Goal: Information Seeking & Learning: Learn about a topic

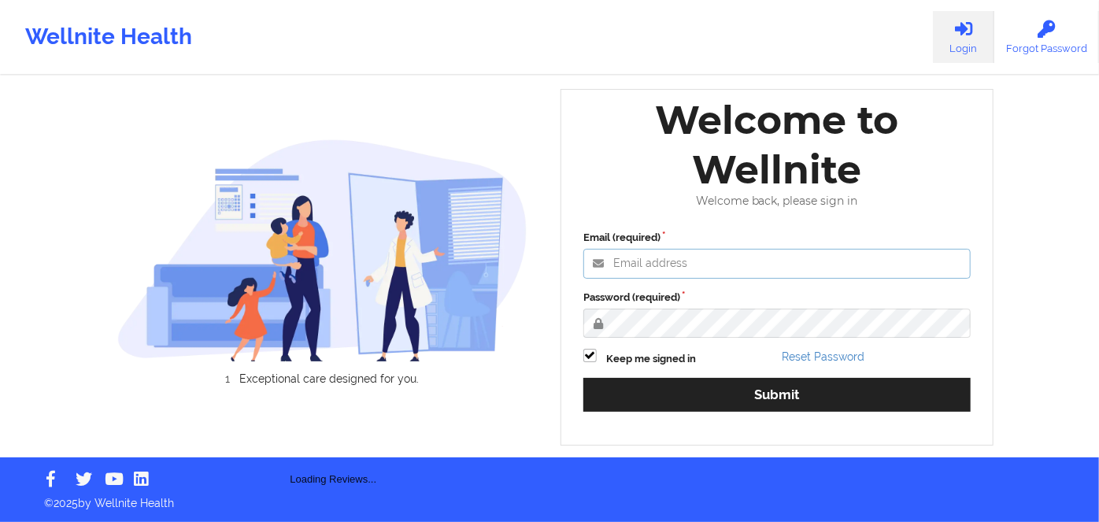
type input "[PERSON_NAME][EMAIL_ADDRESS][DOMAIN_NAME]"
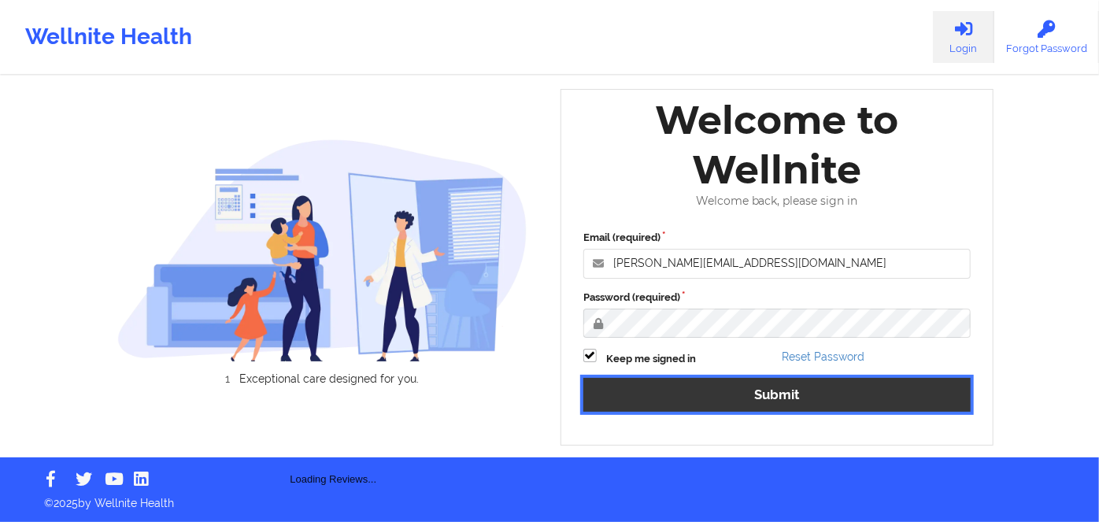
click at [708, 395] on button "Submit" at bounding box center [776, 395] width 387 height 34
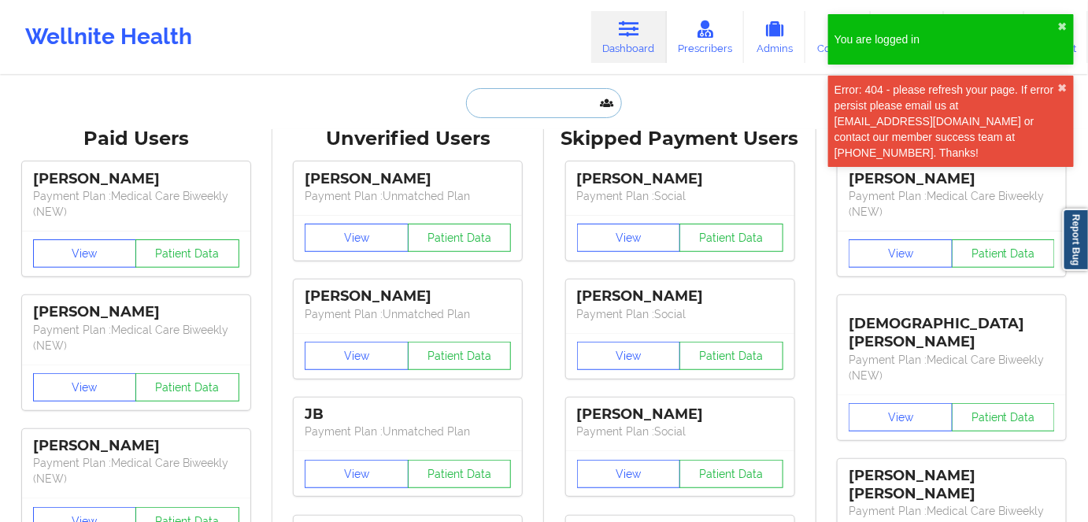
click at [562, 95] on input "text" at bounding box center [544, 103] width 156 height 30
paste input "[PERSON_NAME]"
type input "[PERSON_NAME]"
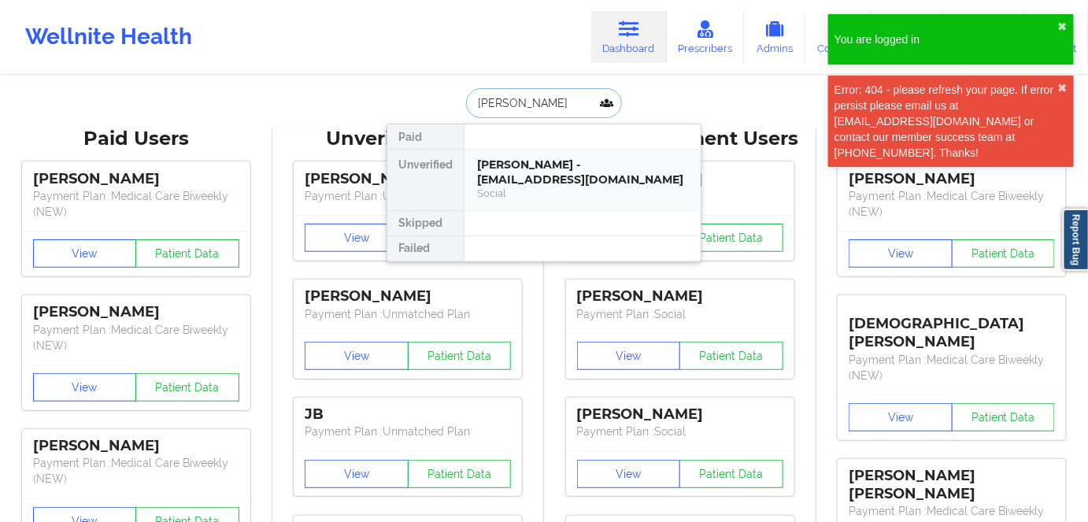
click at [575, 176] on div "[PERSON_NAME] - [EMAIL_ADDRESS][DOMAIN_NAME]" at bounding box center [582, 171] width 211 height 29
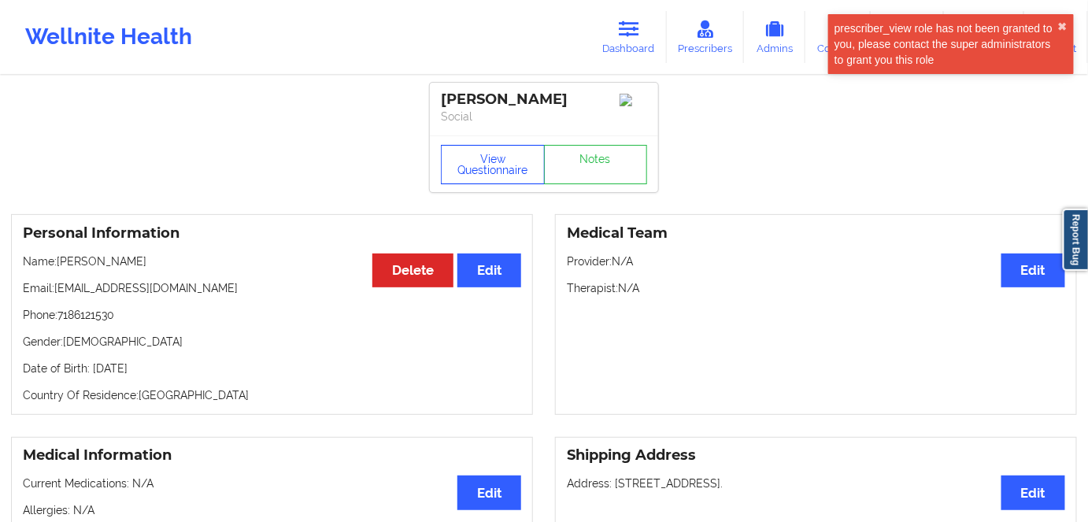
click at [496, 174] on button "View Questionnaire" at bounding box center [493, 164] width 104 height 39
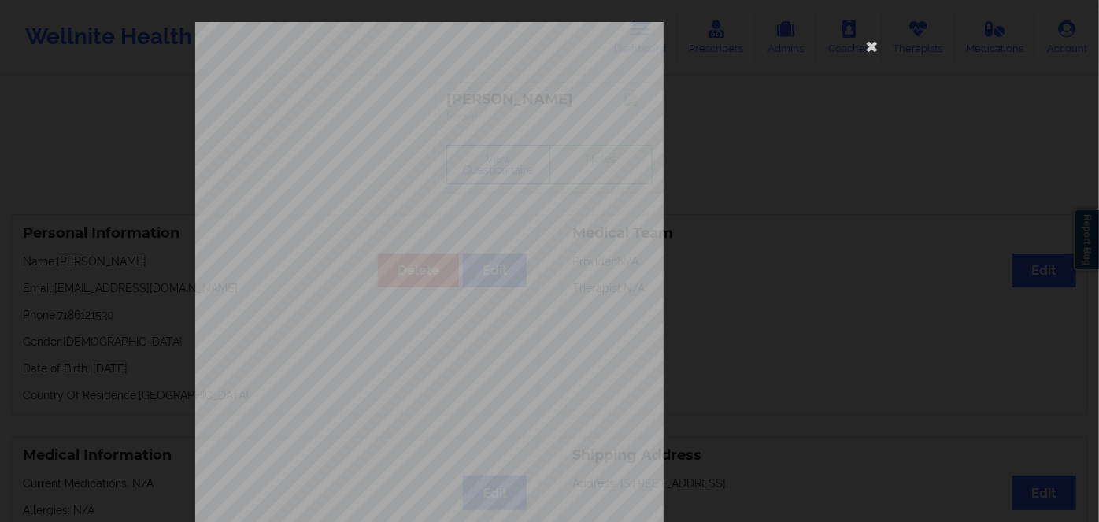
drag, startPoint x: 865, startPoint y: 44, endPoint x: 536, endPoint y: 164, distance: 350.1
click at [863, 45] on icon at bounding box center [872, 45] width 25 height 25
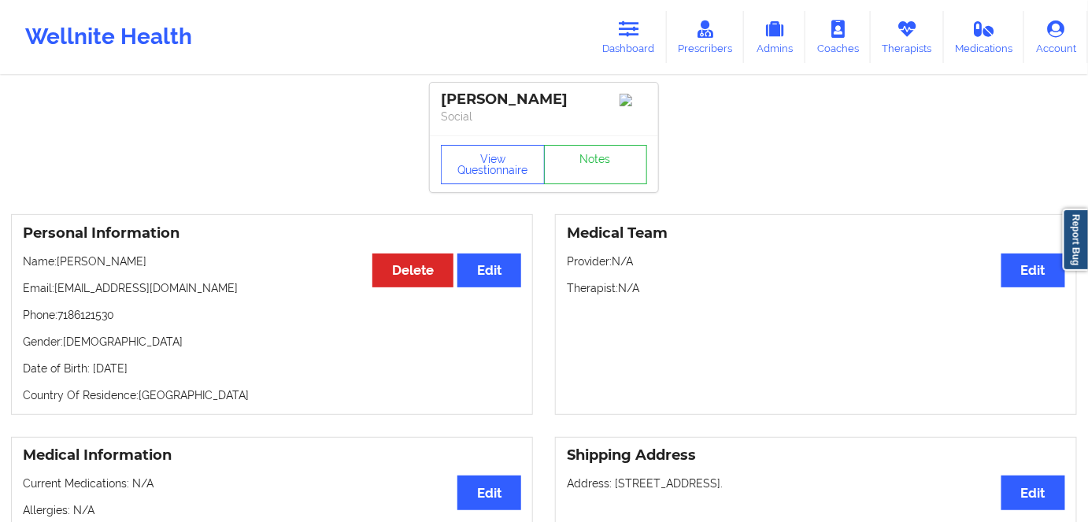
drag, startPoint x: 199, startPoint y: 368, endPoint x: 170, endPoint y: 370, distance: 29.2
click at [170, 370] on p "Date of Birth: [DEMOGRAPHIC_DATA]" at bounding box center [272, 369] width 498 height 16
copy p "1980"
click at [504, 167] on button "View Questionnaire" at bounding box center [493, 164] width 104 height 39
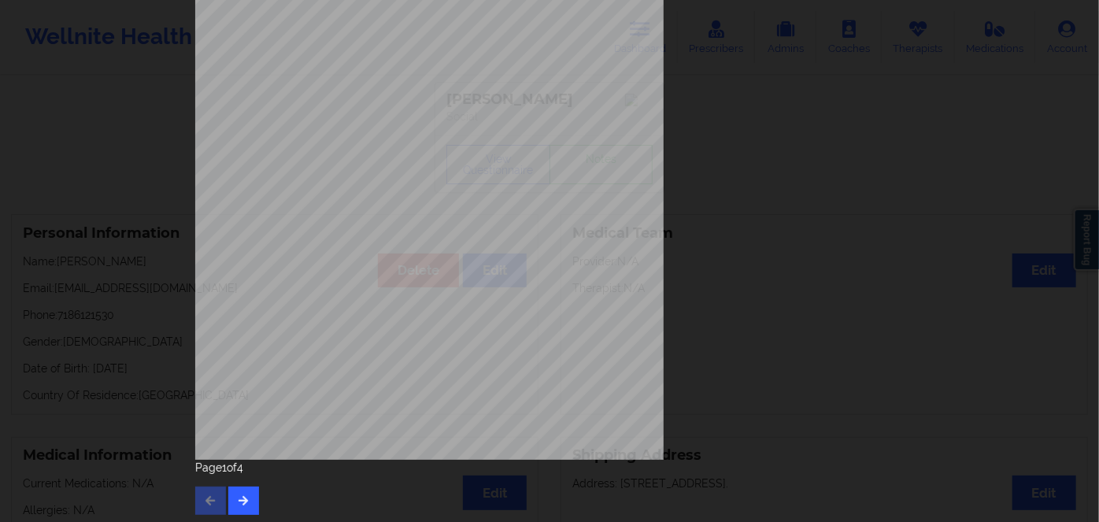
scroll to position [228, 0]
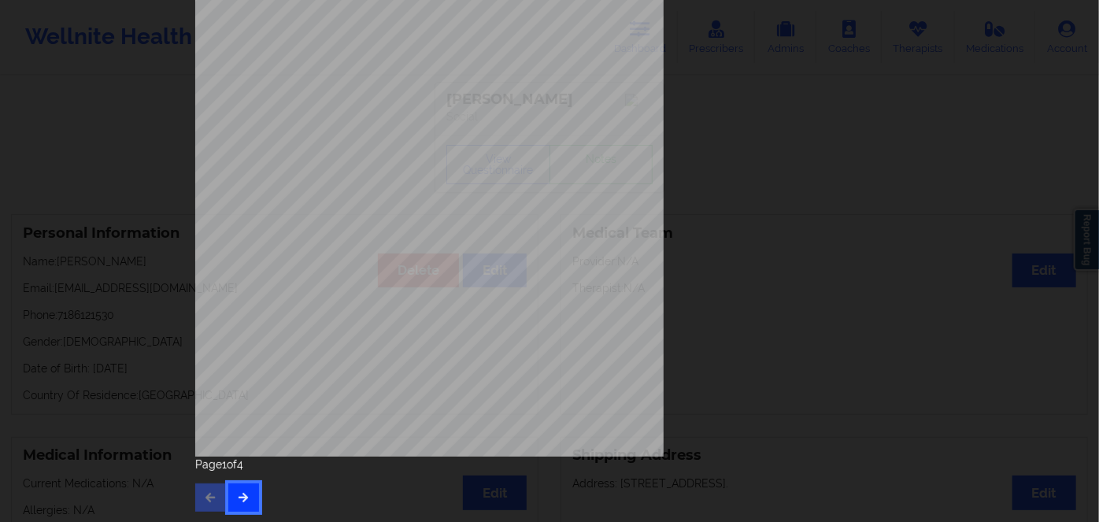
click at [231, 494] on button "button" at bounding box center [243, 497] width 31 height 28
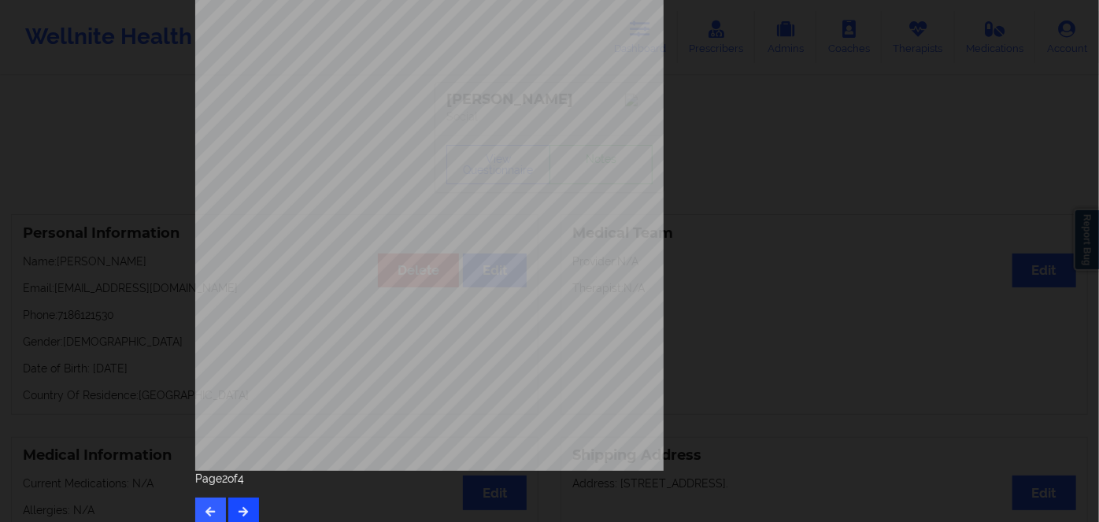
drag, startPoint x: 240, startPoint y: 489, endPoint x: 240, endPoint y: 501, distance: 11.8
click at [241, 498] on div "Page 2 of 4" at bounding box center [549, 498] width 708 height 55
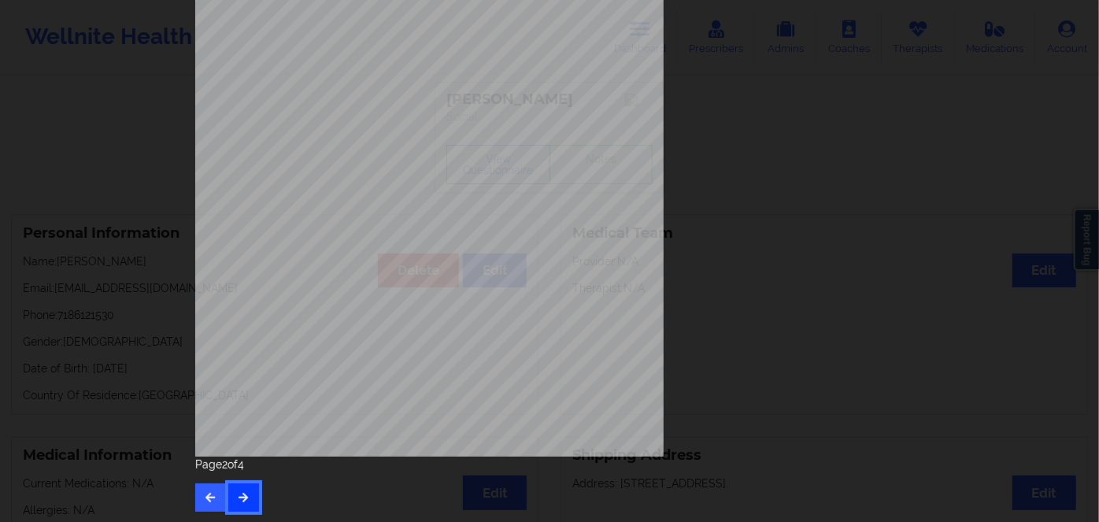
click at [244, 484] on button "button" at bounding box center [243, 497] width 31 height 28
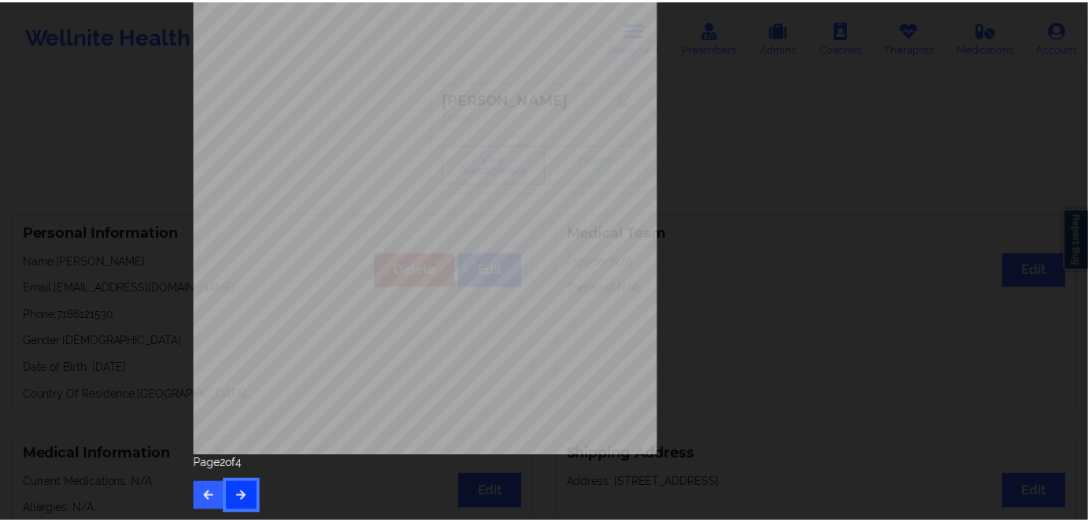
scroll to position [0, 0]
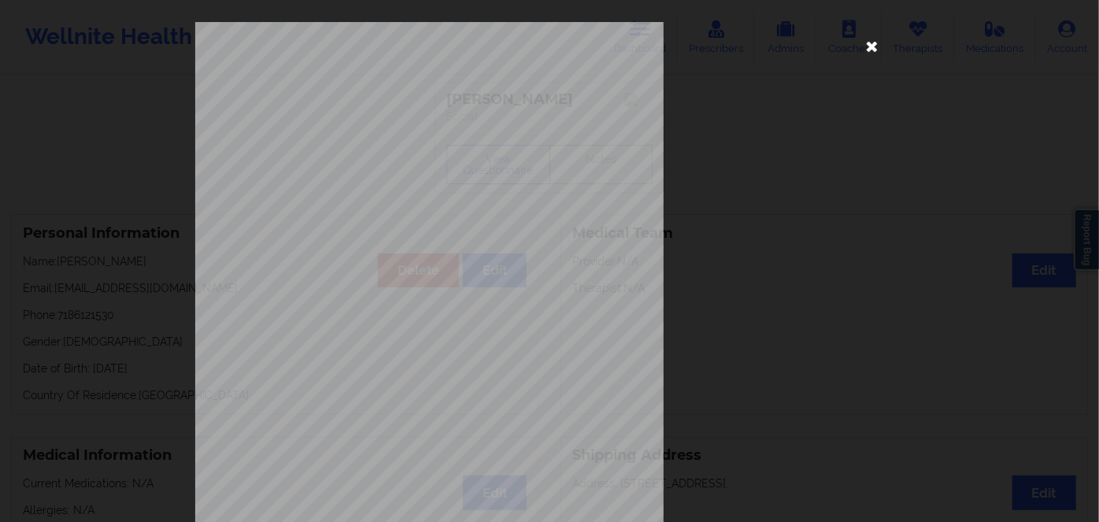
click at [874, 48] on icon at bounding box center [872, 45] width 25 height 25
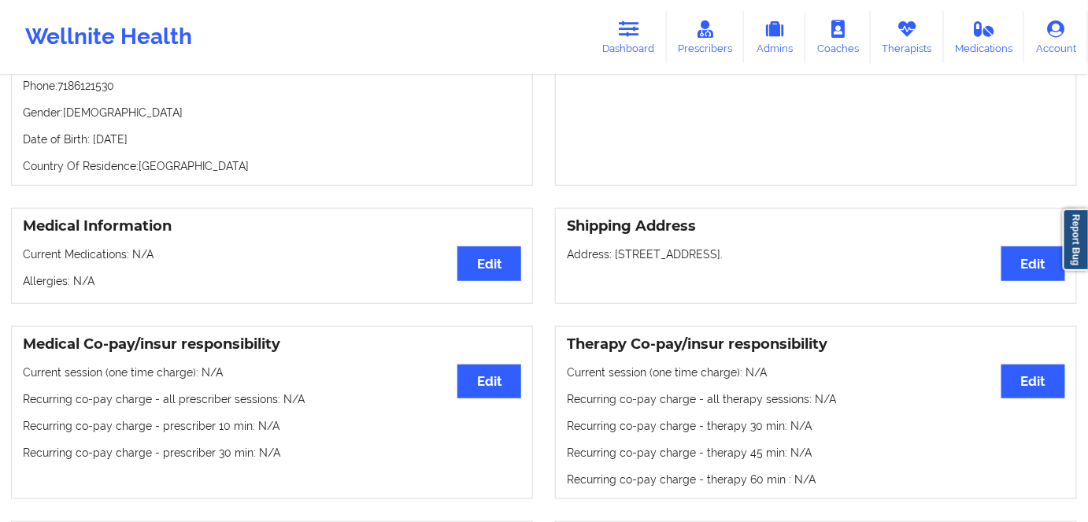
scroll to position [142, 0]
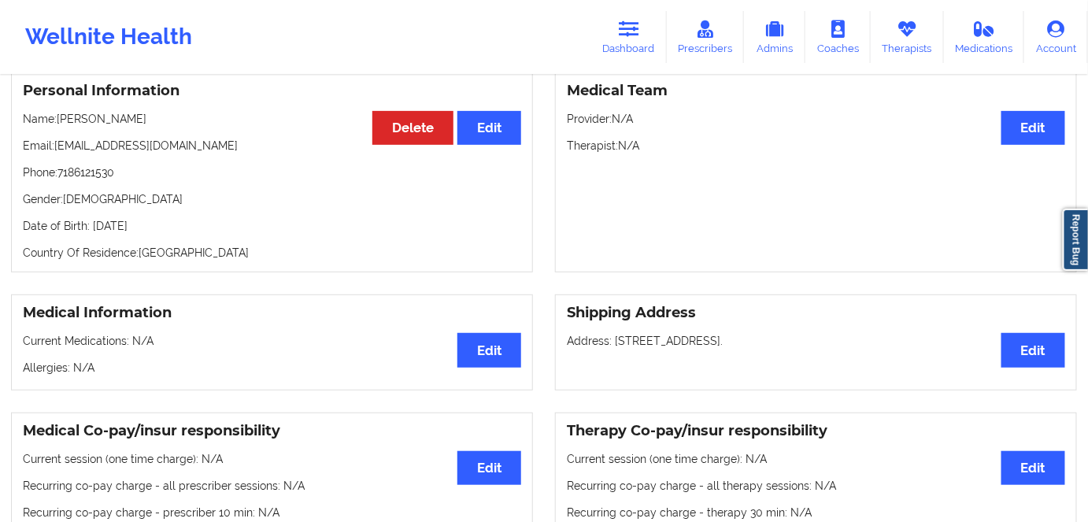
click at [203, 234] on p "Date of Birth: [DEMOGRAPHIC_DATA]" at bounding box center [272, 226] width 498 height 16
drag, startPoint x: 205, startPoint y: 221, endPoint x: 91, endPoint y: 218, distance: 113.4
click at [91, 218] on div "Personal Information Edit Delete Name: [PERSON_NAME] Email: [EMAIL_ADDRESS][DOM…" at bounding box center [272, 172] width 522 height 201
copy p "[DATE]"
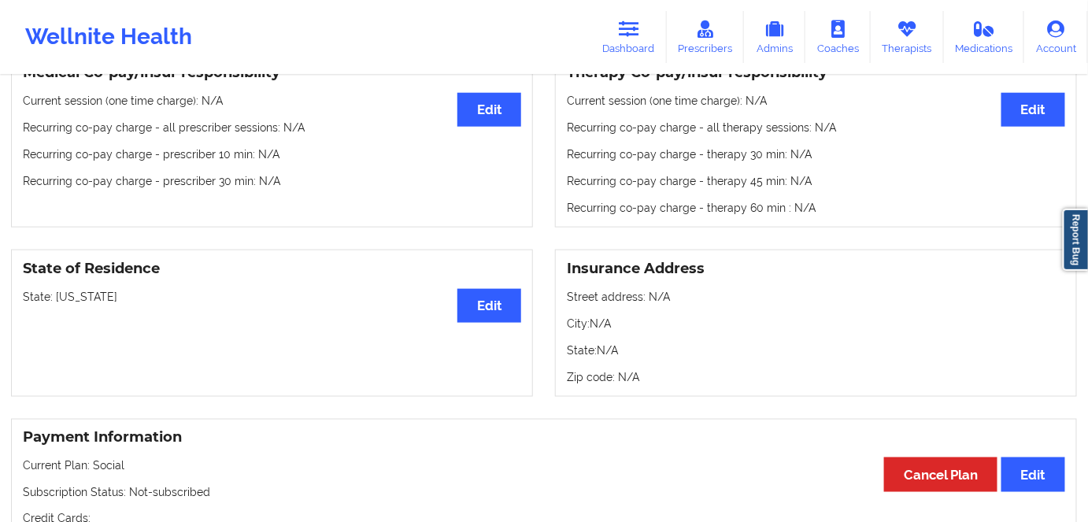
scroll to position [787, 0]
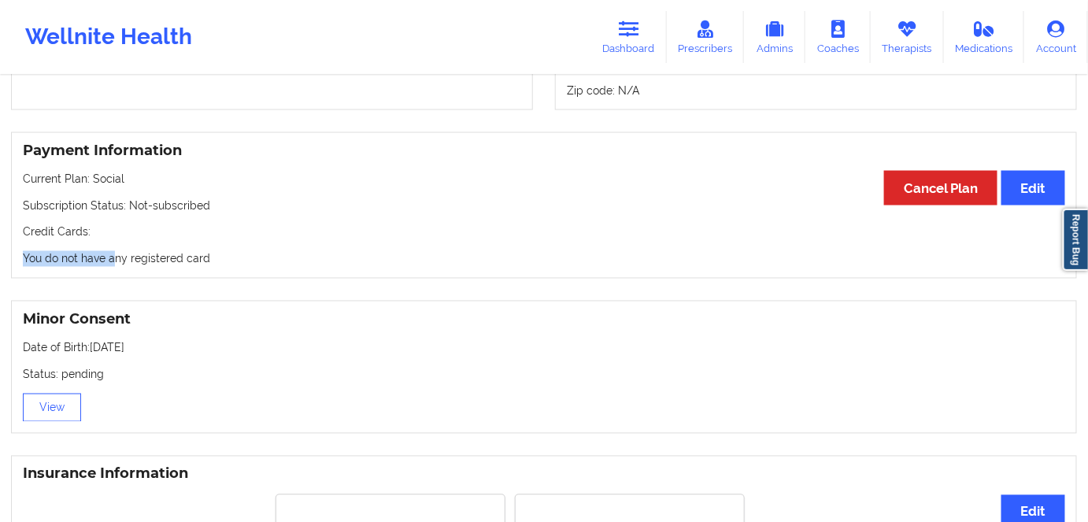
drag, startPoint x: 224, startPoint y: 237, endPoint x: 159, endPoint y: 269, distance: 72.9
click at [105, 267] on div "Payment Information Edit Cancel Plan Current Plan: Social Subscription Status: …" at bounding box center [544, 205] width 1066 height 147
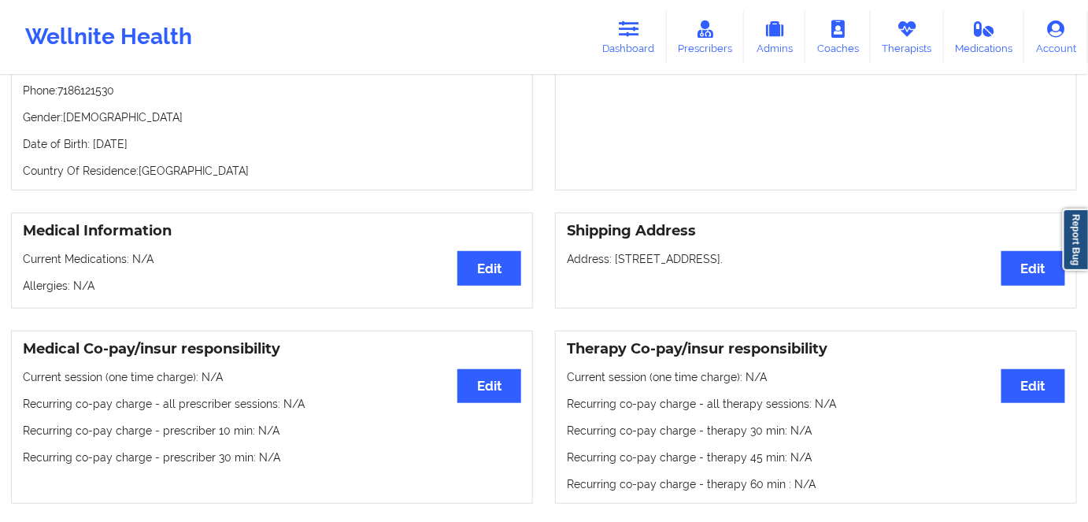
scroll to position [142, 0]
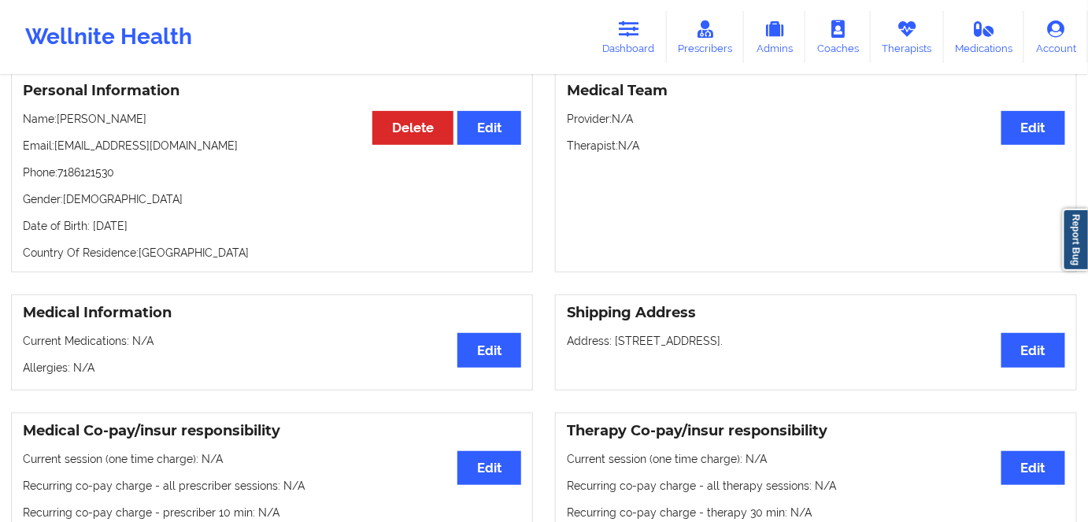
click at [151, 234] on p "Date of Birth: [DEMOGRAPHIC_DATA]" at bounding box center [272, 226] width 498 height 16
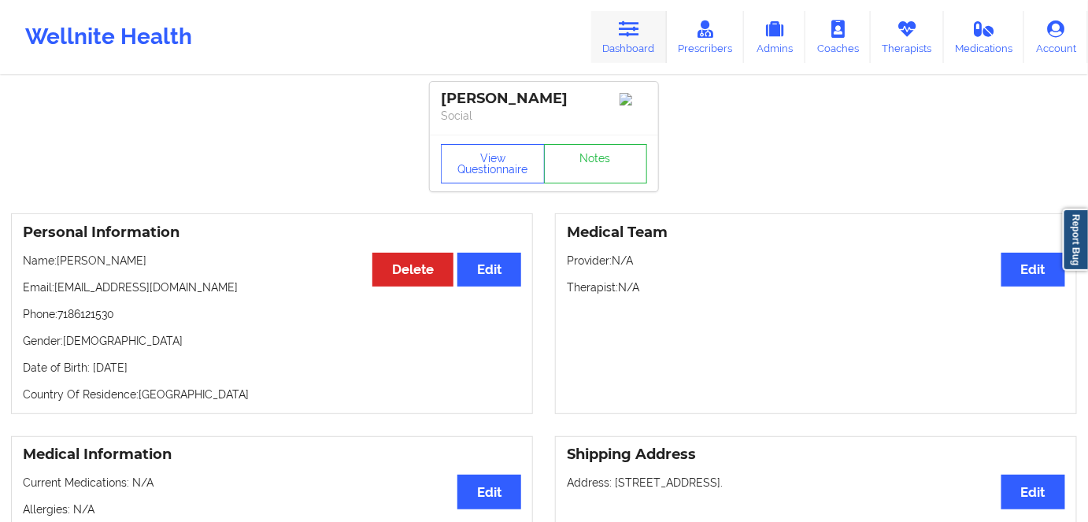
scroll to position [0, 0]
click at [619, 53] on link "Dashboard" at bounding box center [629, 37] width 76 height 52
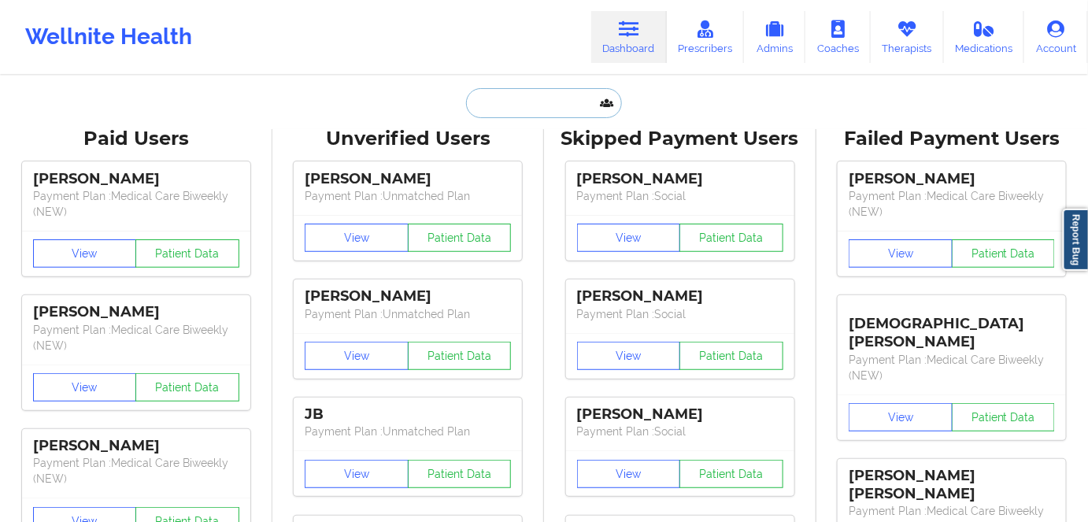
click at [580, 88] on input "text" at bounding box center [544, 103] width 156 height 30
paste input "[PERSON_NAME] [PERSON_NAME]"
type input "[PERSON_NAME] [PERSON_NAME]"
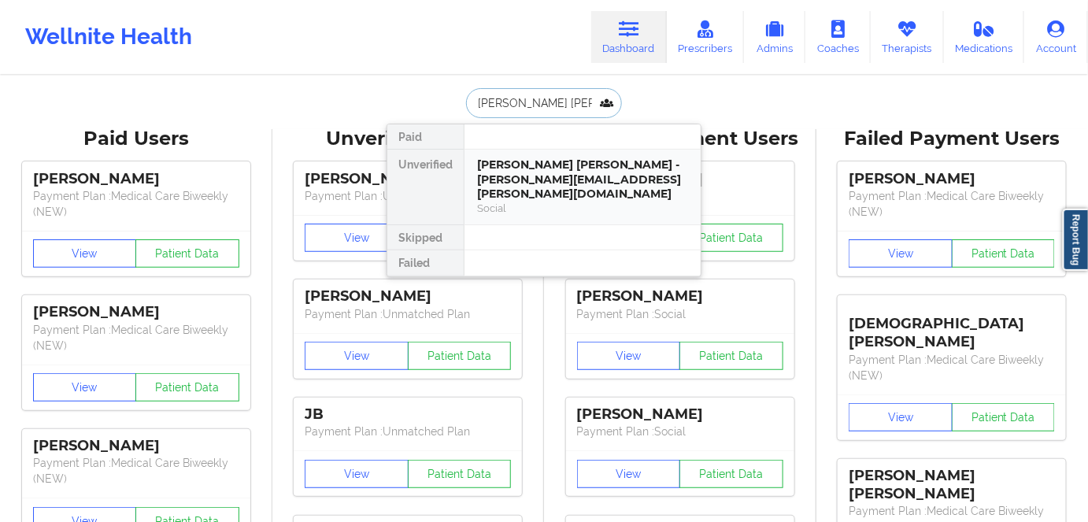
click at [573, 175] on div "[PERSON_NAME] [PERSON_NAME] - [PERSON_NAME][EMAIL_ADDRESS][PERSON_NAME][DOMAIN_…" at bounding box center [582, 179] width 211 height 44
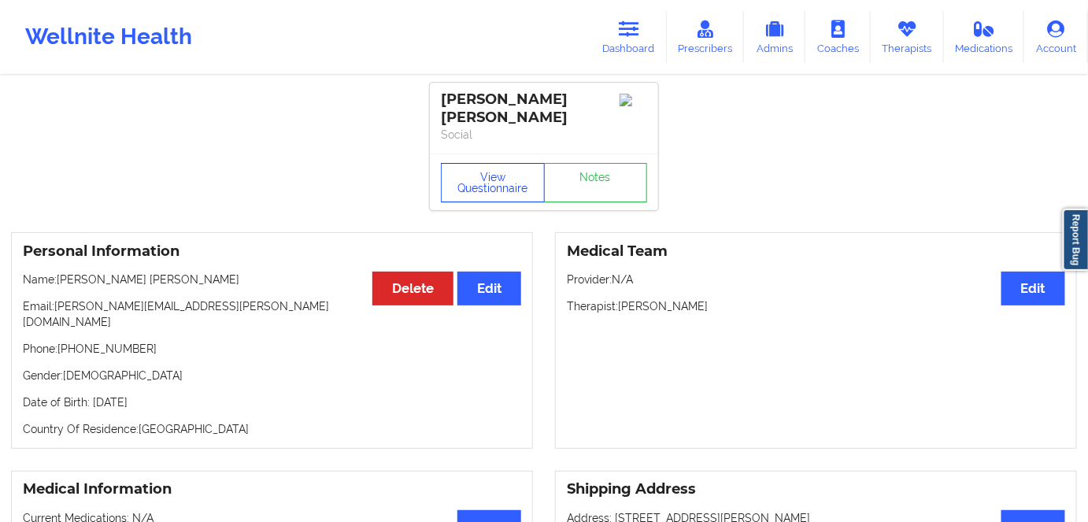
click at [469, 193] on button "View Questionnaire" at bounding box center [493, 182] width 104 height 39
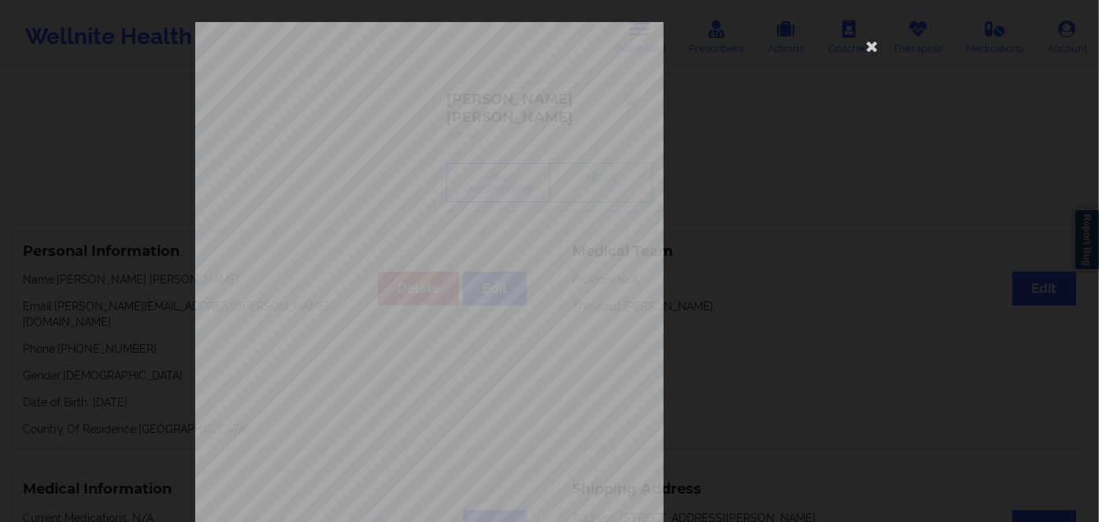
scroll to position [228, 0]
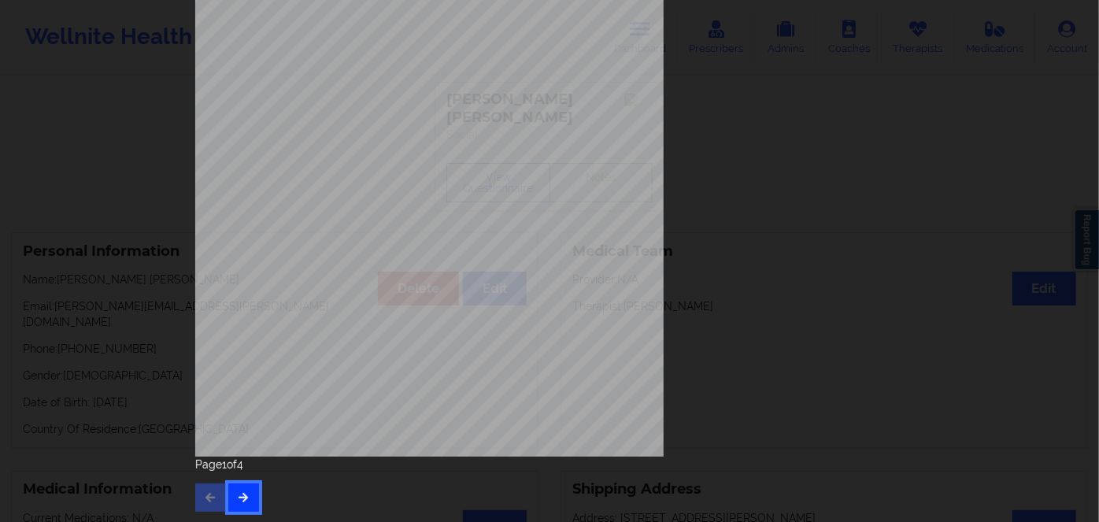
click at [247, 492] on button "button" at bounding box center [243, 497] width 31 height 28
click at [237, 500] on icon "button" at bounding box center [243, 496] width 13 height 9
click at [386, 239] on span "XEK912774579" at bounding box center [384, 241] width 50 height 7
copy span "XEK912774579"
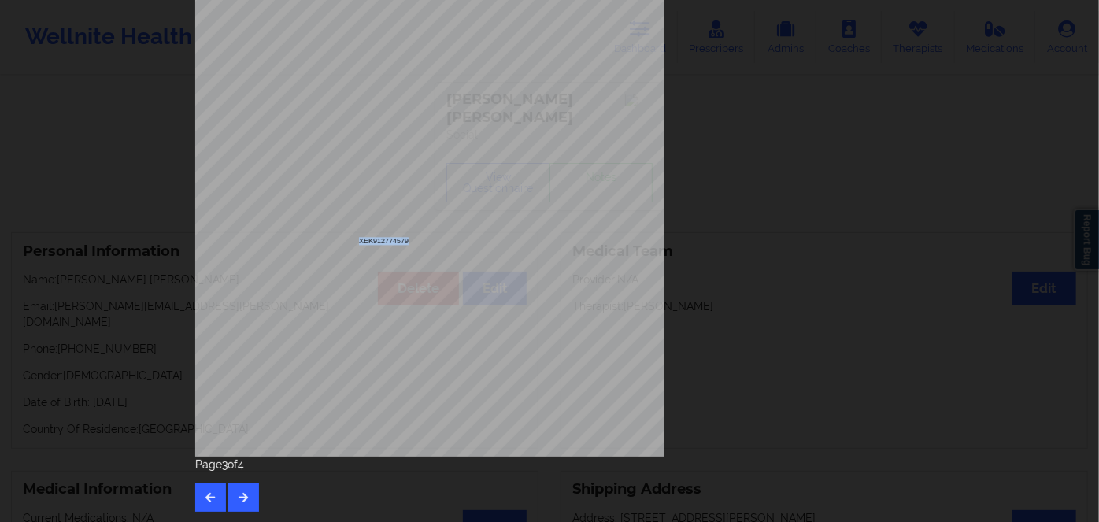
copy span "XEK912774579"
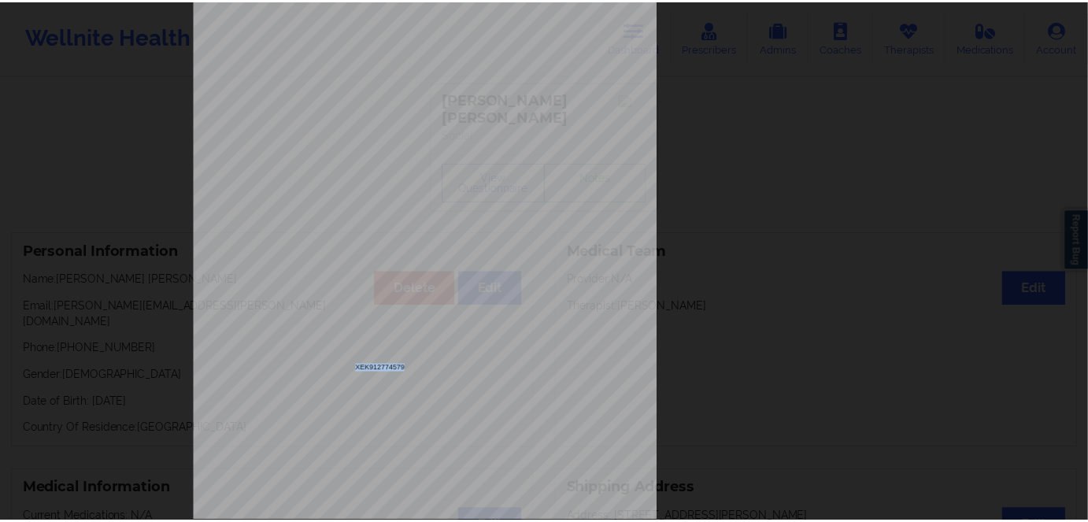
scroll to position [0, 0]
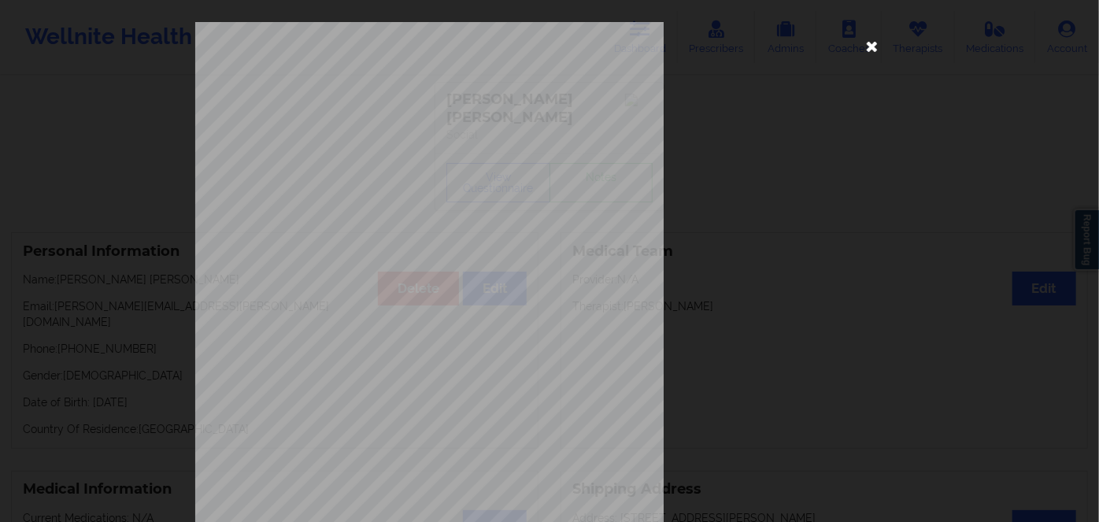
click at [867, 44] on icon at bounding box center [872, 45] width 25 height 25
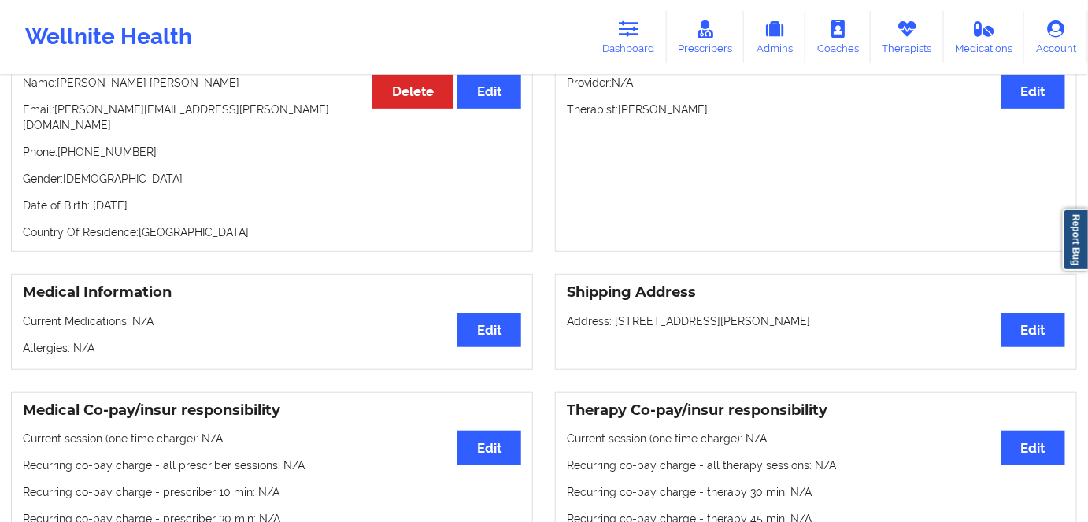
scroll to position [71, 0]
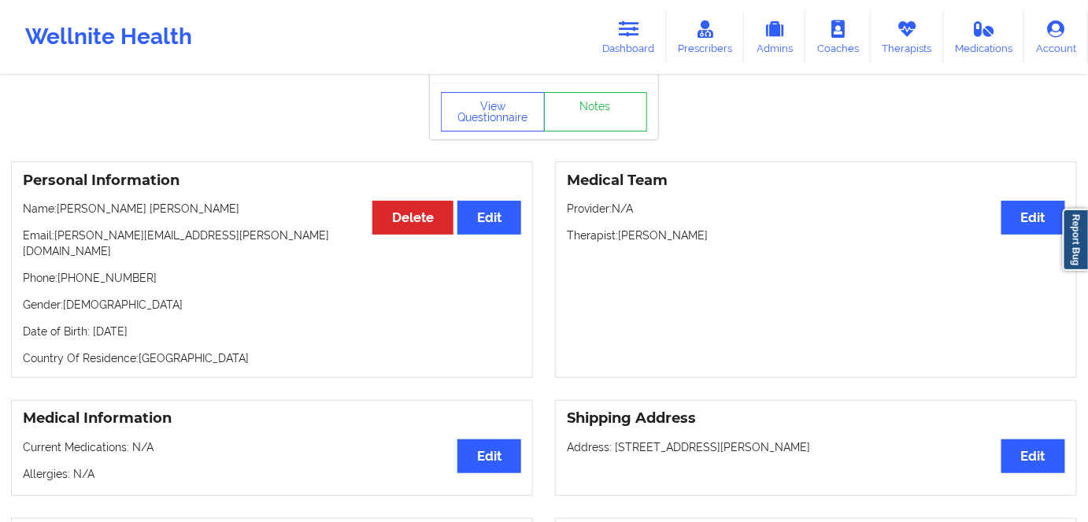
click at [193, 324] on p "Date of Birth: [DEMOGRAPHIC_DATA]" at bounding box center [272, 332] width 498 height 16
copy p "1988"
drag, startPoint x: 182, startPoint y: 205, endPoint x: 60, endPoint y: 202, distance: 122.0
click at [60, 202] on p "Name: [PERSON_NAME] [PERSON_NAME]" at bounding box center [272, 209] width 498 height 16
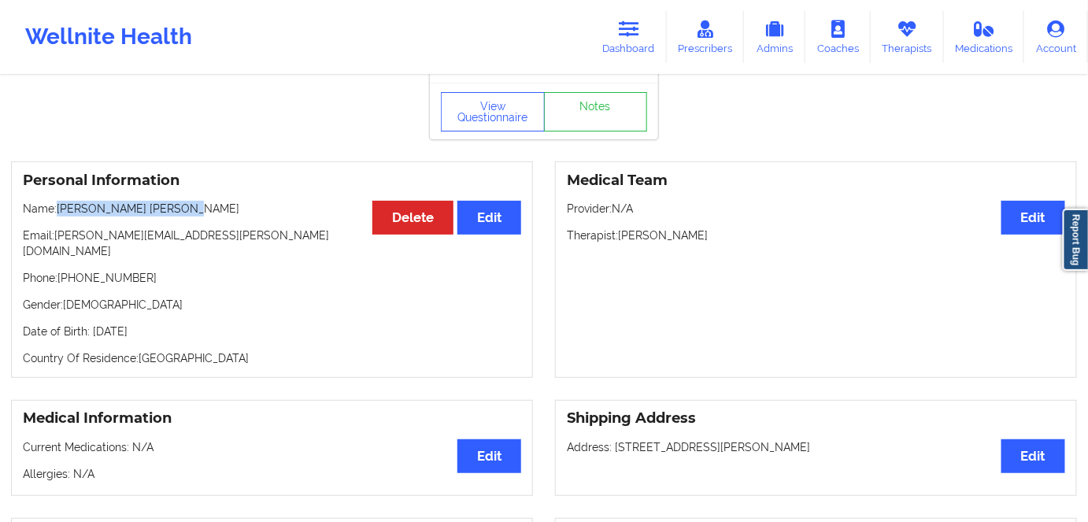
copy p "[PERSON_NAME] [PERSON_NAME]"
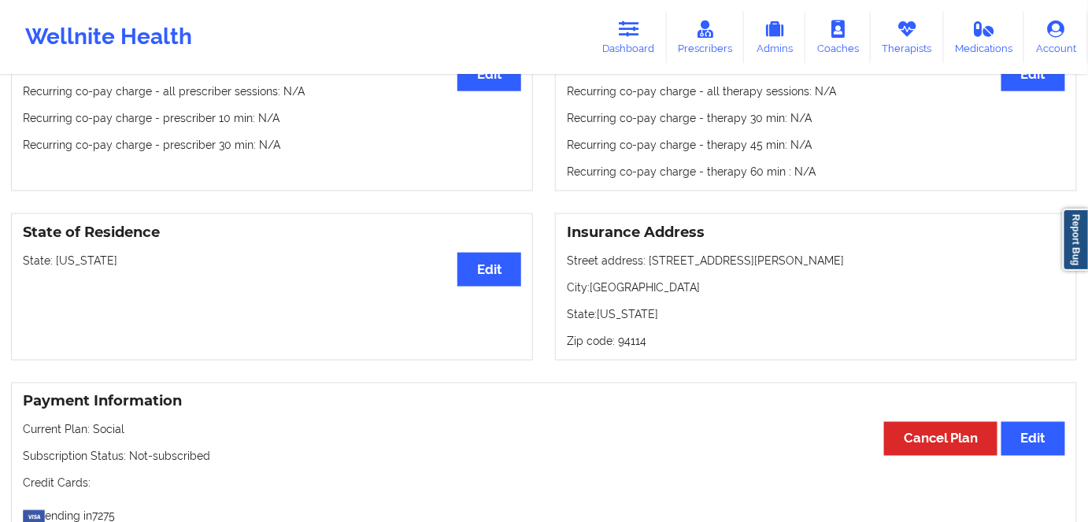
scroll to position [572, 0]
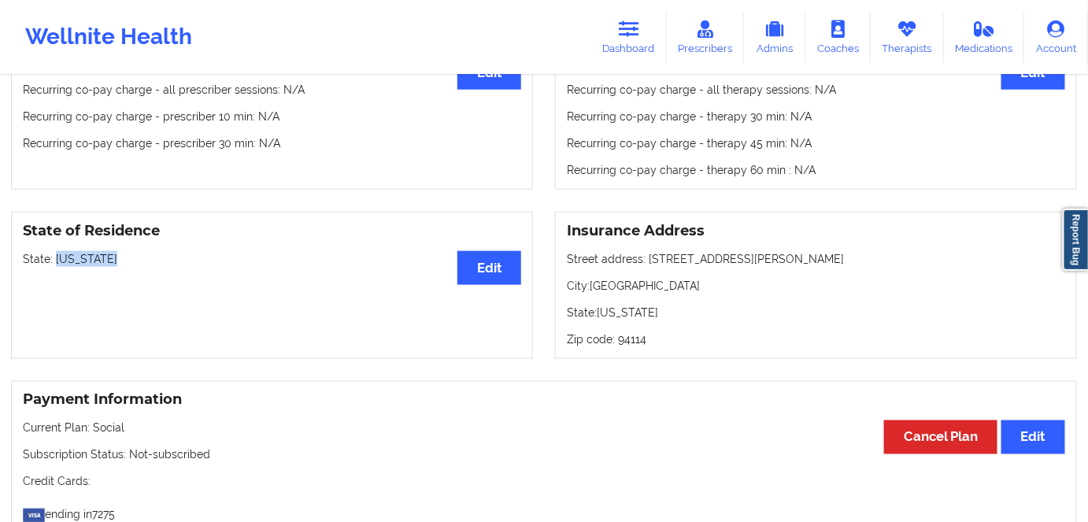
drag, startPoint x: 87, startPoint y: 235, endPoint x: 54, endPoint y: 231, distance: 33.4
click at [54, 231] on div "State of Residence Edit State: [US_STATE]" at bounding box center [272, 285] width 522 height 147
copy p "[US_STATE]"
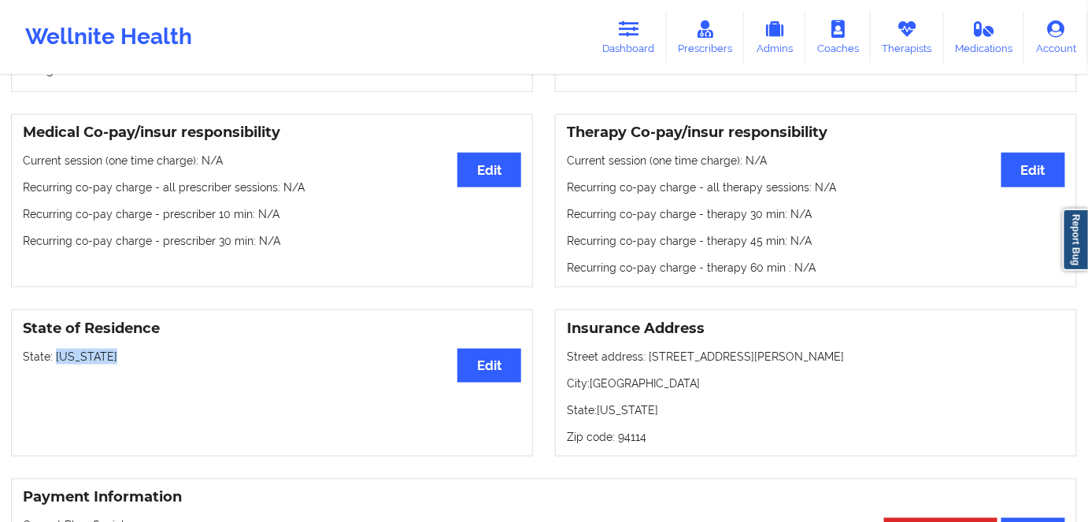
scroll to position [286, 0]
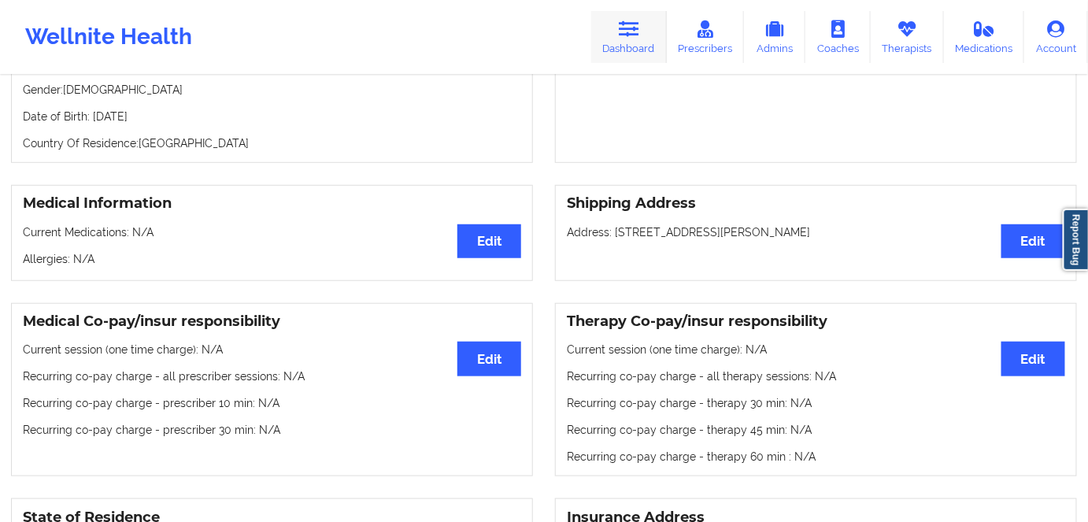
click at [655, 31] on link "Dashboard" at bounding box center [629, 37] width 76 height 52
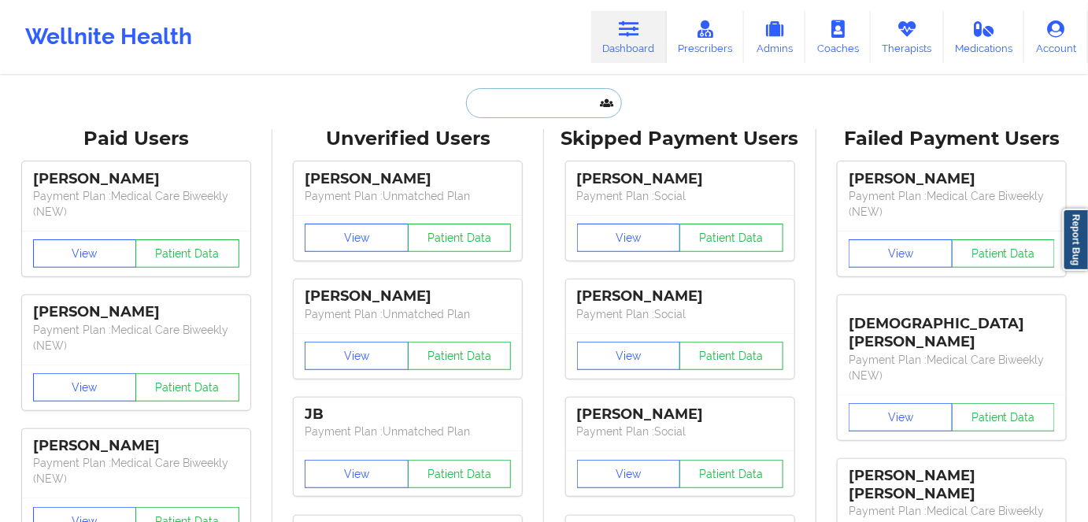
click at [548, 88] on input "text" at bounding box center [544, 103] width 156 height 30
paste input "[PERSON_NAME] [PERSON_NAME]"
type input "[PERSON_NAME] [PERSON_NAME]"
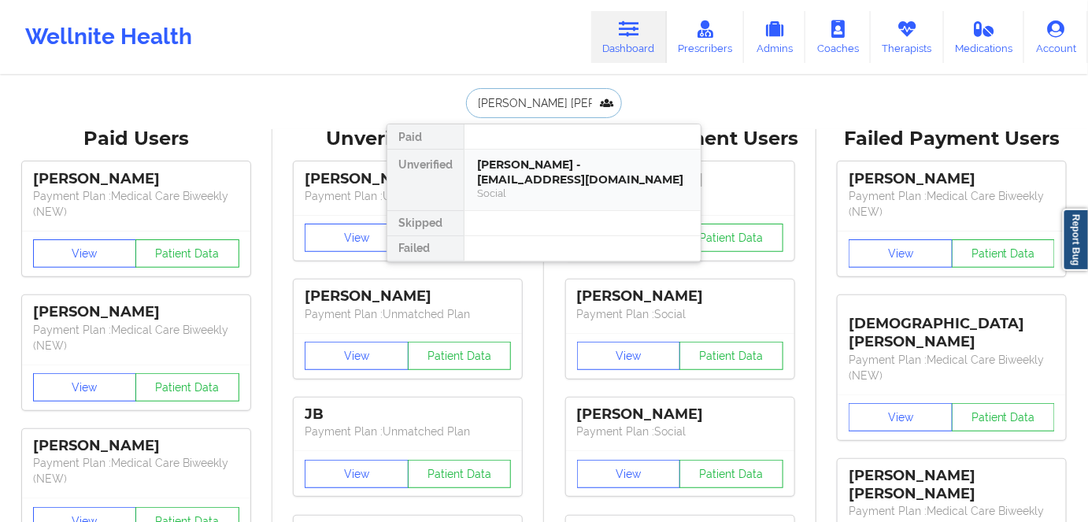
click at [553, 161] on div "[PERSON_NAME] - [EMAIL_ADDRESS][DOMAIN_NAME]" at bounding box center [582, 171] width 211 height 29
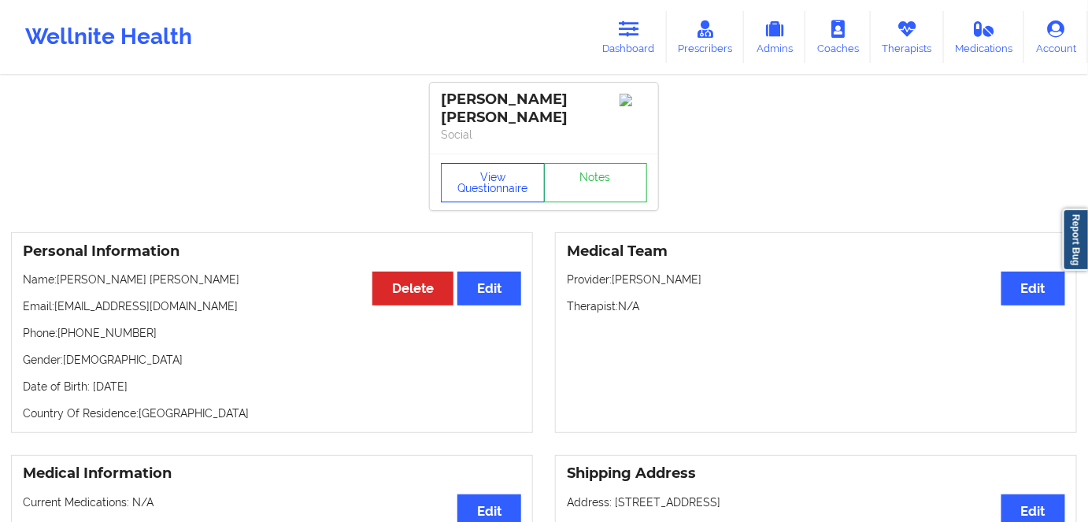
click at [486, 164] on button "View Questionnaire" at bounding box center [493, 182] width 104 height 39
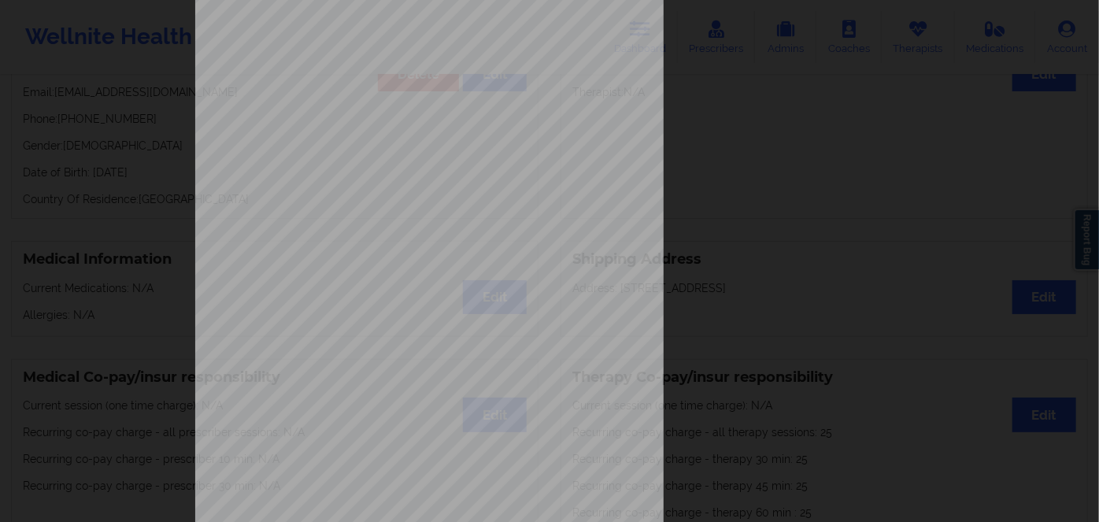
scroll to position [228, 0]
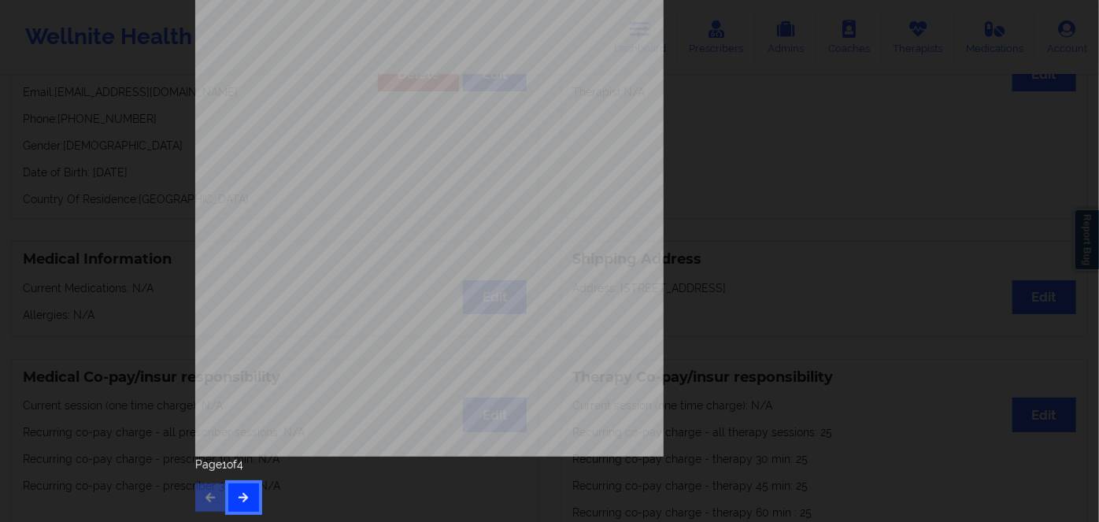
drag, startPoint x: 227, startPoint y: 497, endPoint x: 239, endPoint y: 496, distance: 12.6
click at [228, 497] on button "button" at bounding box center [243, 497] width 31 height 28
click at [243, 501] on icon "button" at bounding box center [243, 496] width 13 height 9
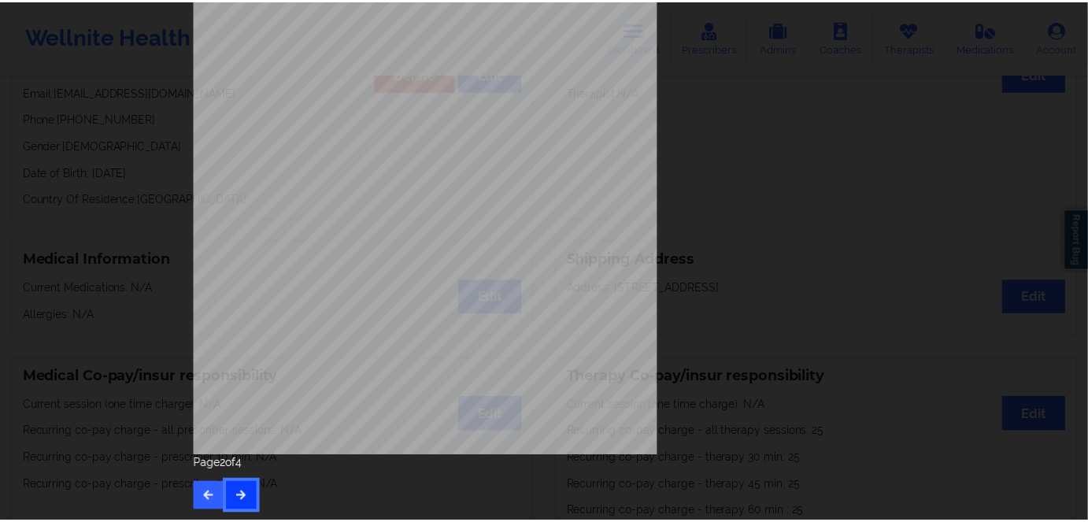
scroll to position [0, 0]
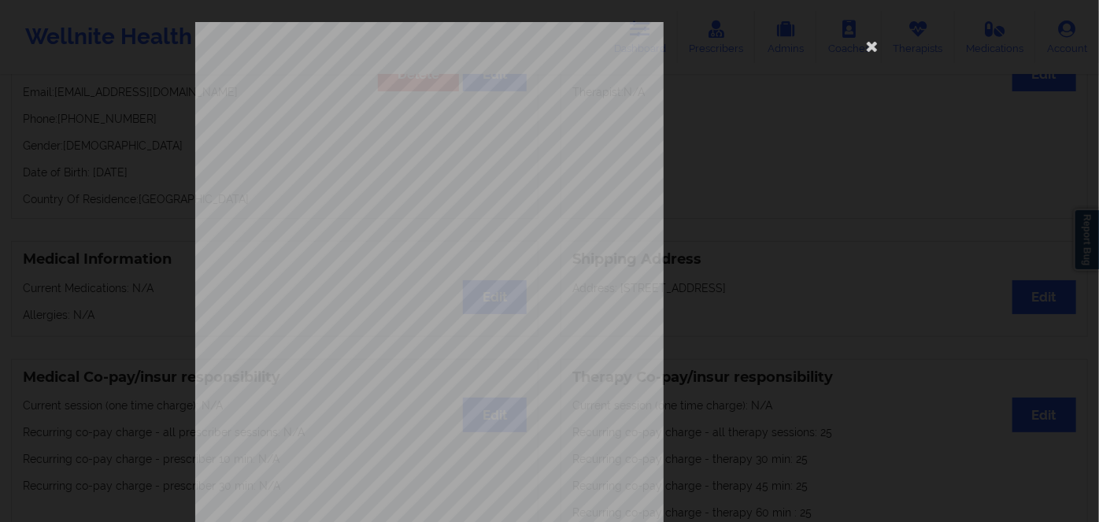
click at [403, 119] on span "AYJ246W18278" at bounding box center [384, 121] width 50 height 7
copy span "AYJ246W18278"
click at [869, 39] on icon at bounding box center [872, 45] width 25 height 25
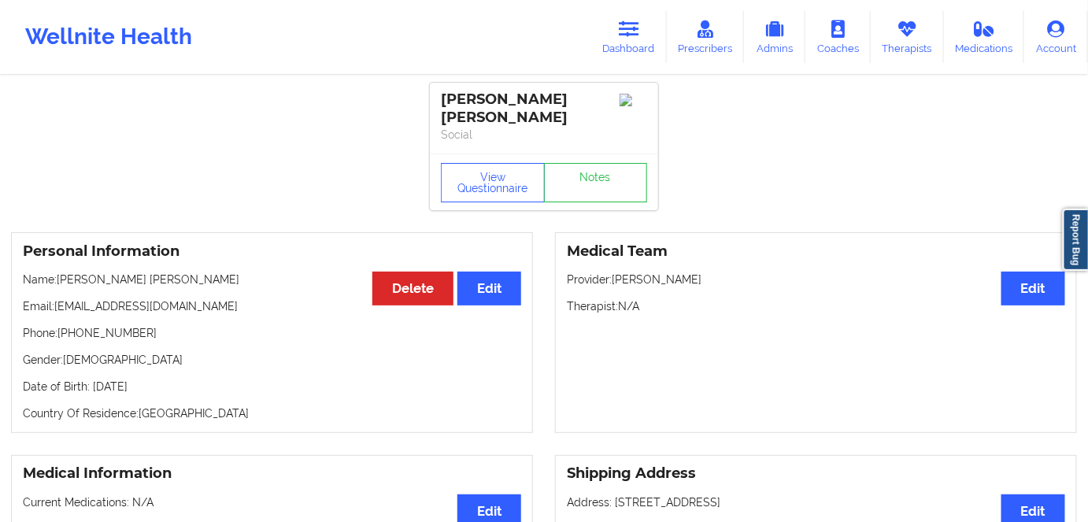
click at [162, 379] on p "Date of Birth: [DEMOGRAPHIC_DATA]" at bounding box center [272, 387] width 498 height 16
copy p "1992"
drag, startPoint x: 180, startPoint y: 264, endPoint x: 63, endPoint y: 260, distance: 117.4
click at [63, 272] on p "Name: [PERSON_NAME]" at bounding box center [272, 280] width 498 height 16
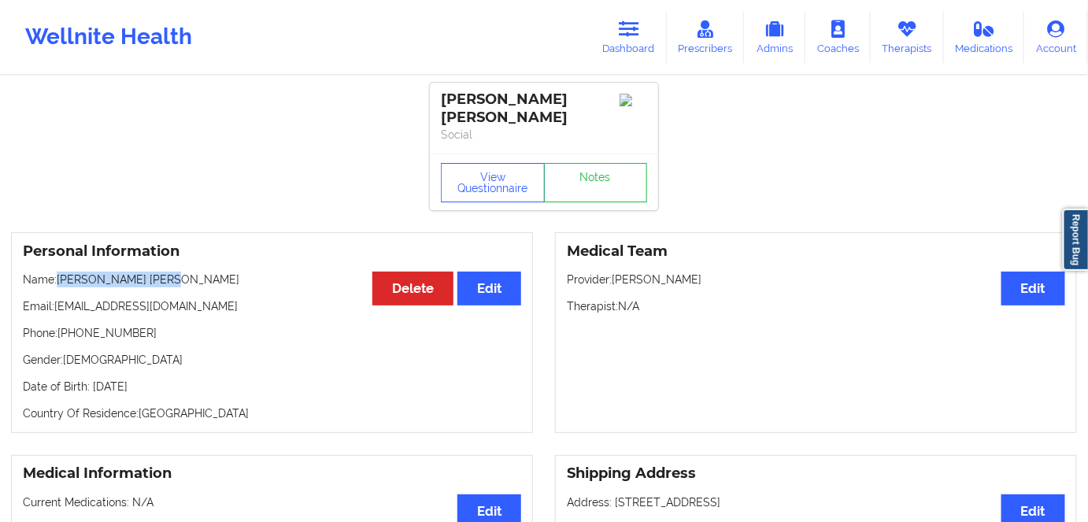
copy p "[PERSON_NAME] [PERSON_NAME]"
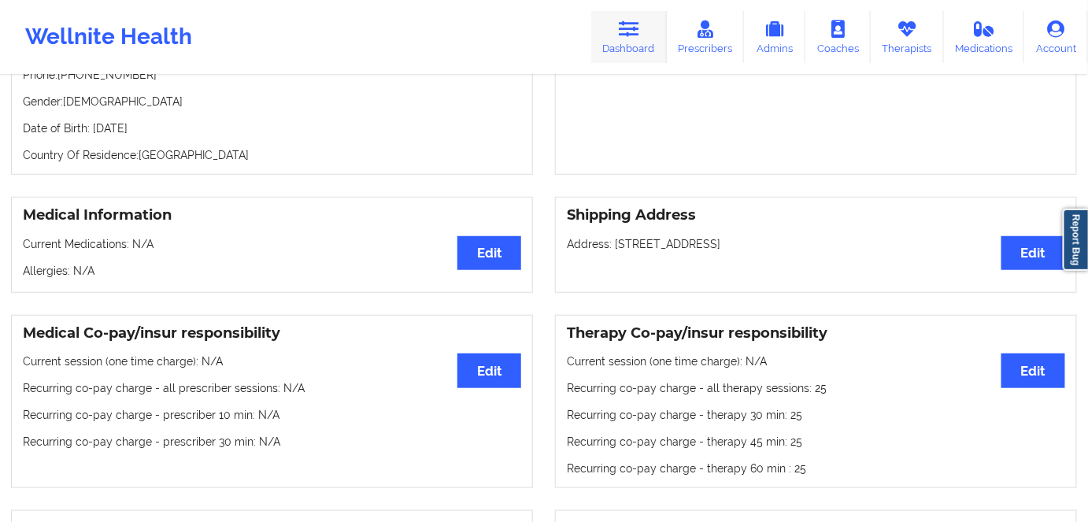
scroll to position [142, 0]
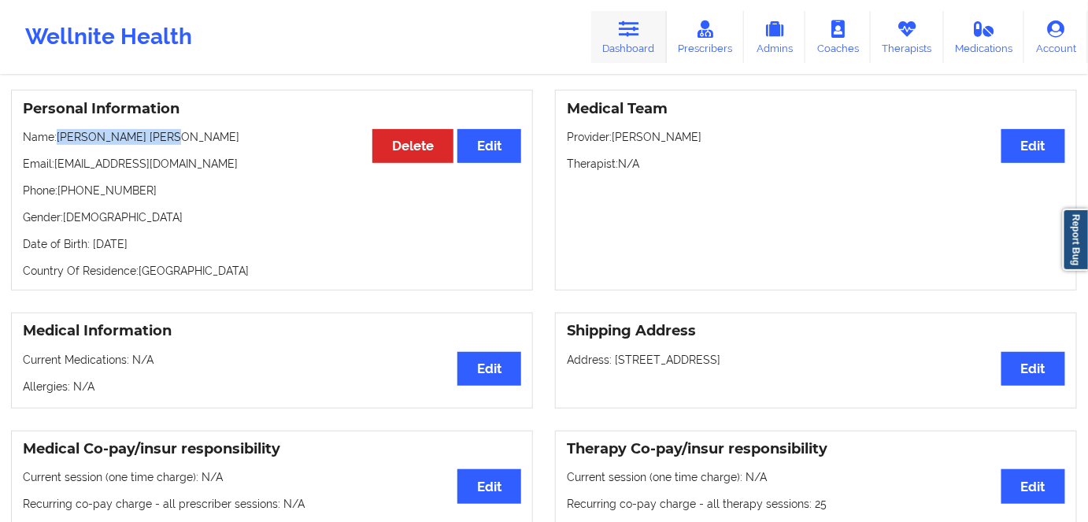
click at [640, 40] on link "Dashboard" at bounding box center [629, 37] width 76 height 52
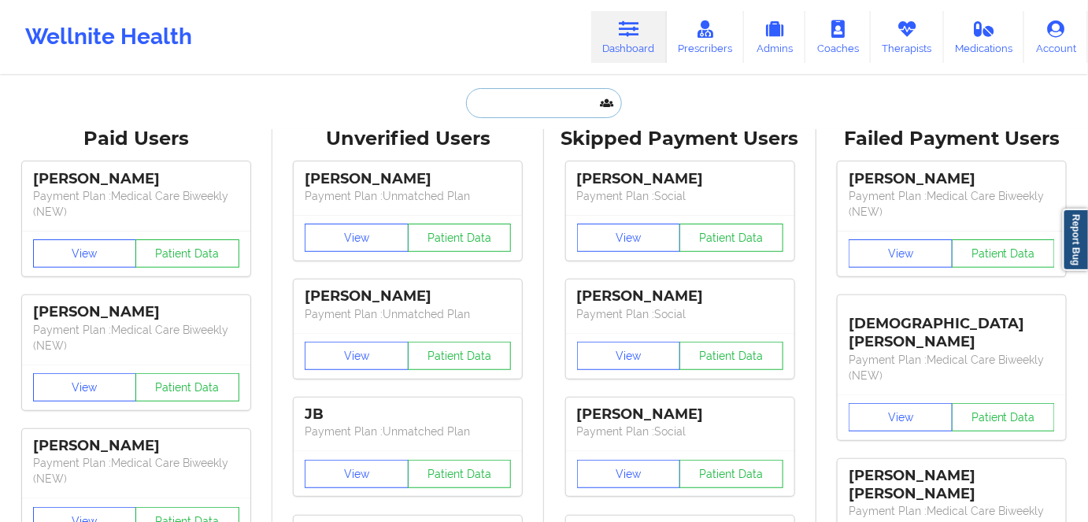
click at [558, 95] on input "text" at bounding box center [544, 103] width 156 height 30
paste input "[PERSON_NAME]"
type input "[PERSON_NAME]"
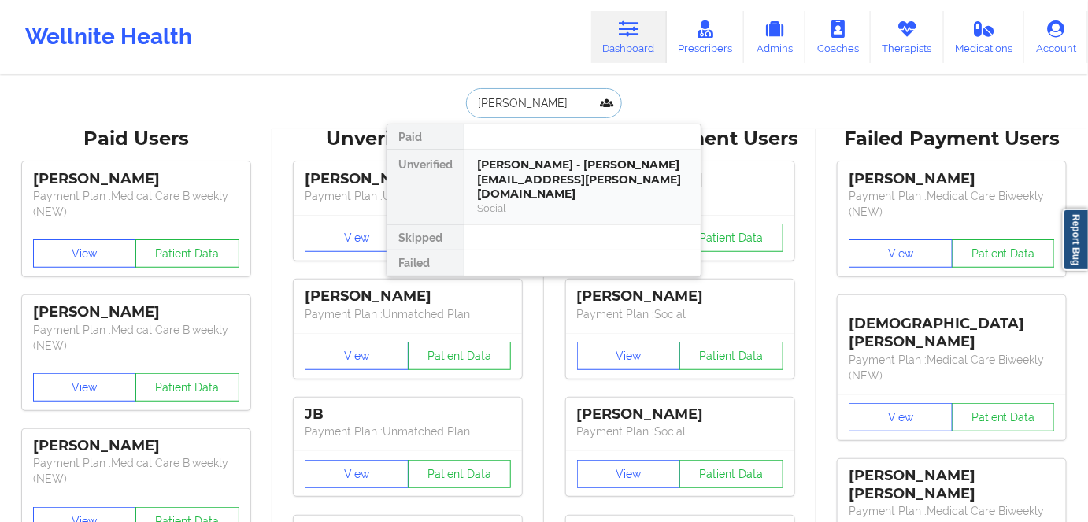
click at [568, 202] on div "Social" at bounding box center [582, 208] width 211 height 13
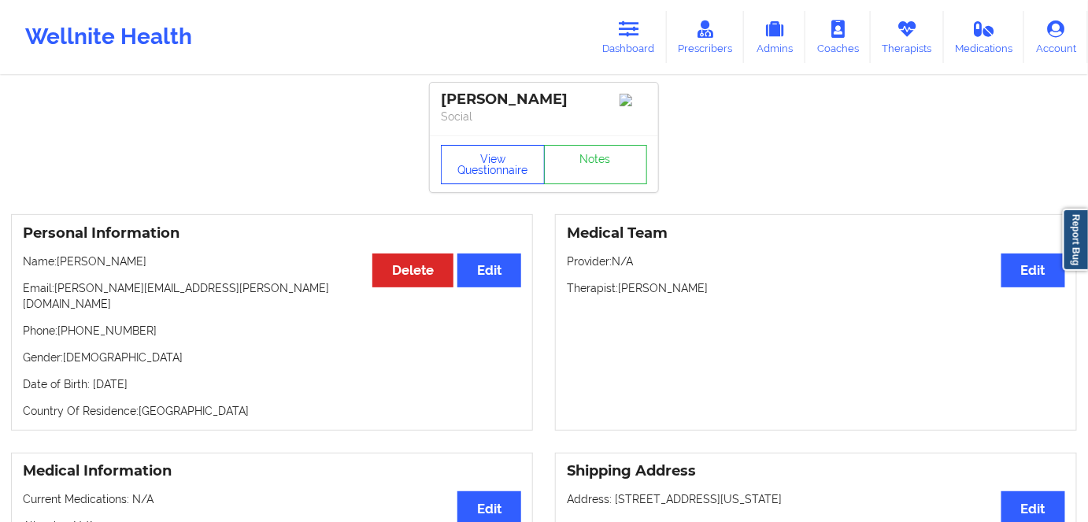
click at [483, 155] on button "View Questionnaire" at bounding box center [493, 164] width 104 height 39
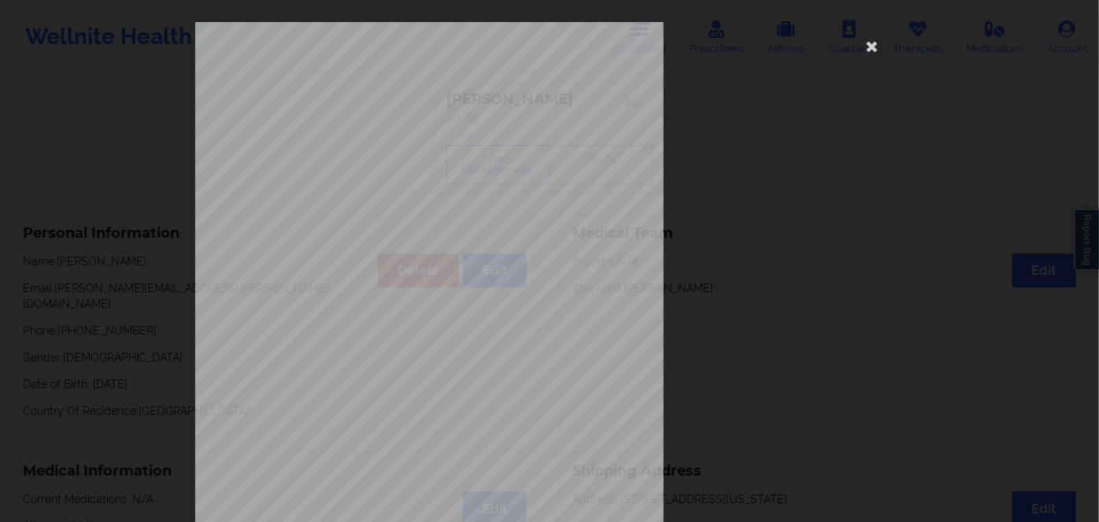
scroll to position [228, 0]
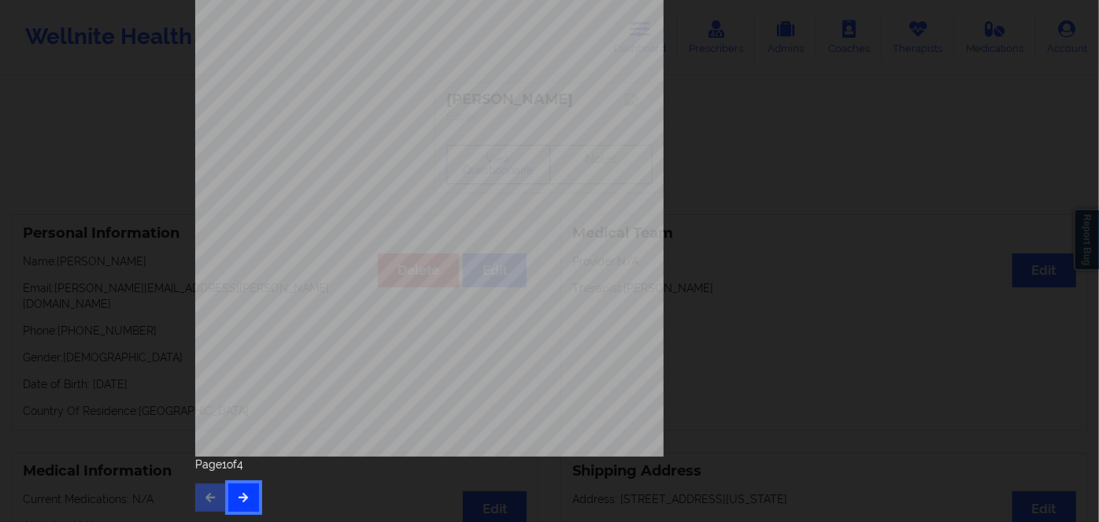
click at [246, 497] on button "button" at bounding box center [243, 497] width 31 height 28
drag, startPoint x: 243, startPoint y: 497, endPoint x: 250, endPoint y: 491, distance: 8.9
click at [243, 497] on icon "button" at bounding box center [243, 496] width 13 height 9
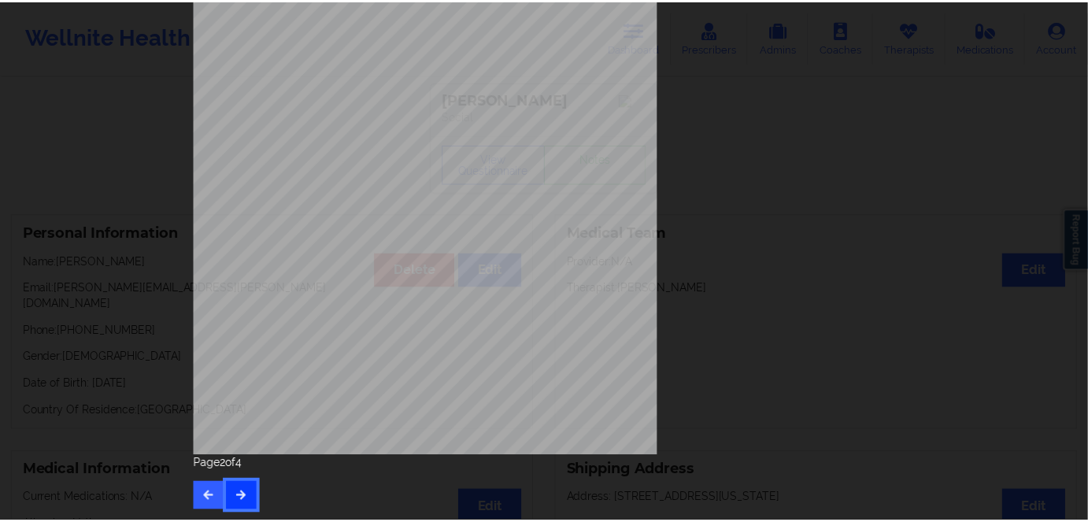
scroll to position [0, 0]
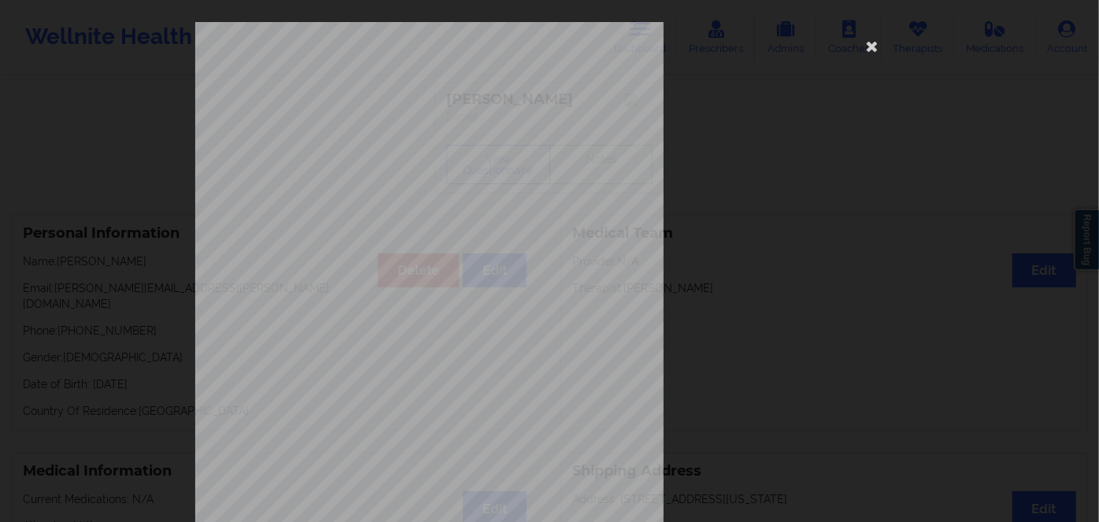
click at [385, 113] on span "Insurance Member ID for patient" at bounding box center [416, 111] width 119 height 9
click at [383, 125] on div "commercial Insurance Member ID for patient 918250702 Insurance company name det…" at bounding box center [549, 353] width 708 height 663
click at [383, 125] on span "918250702" at bounding box center [376, 121] width 35 height 7
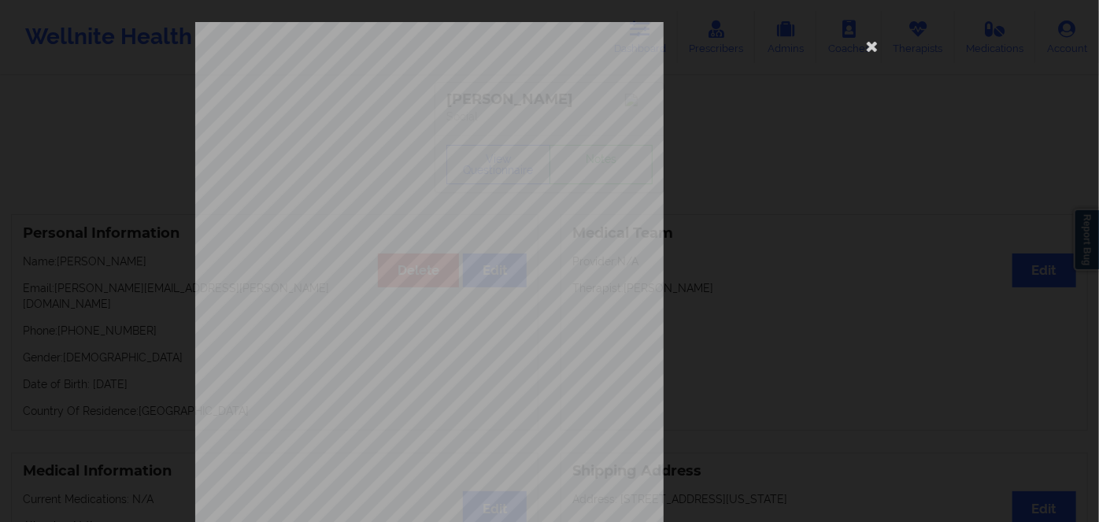
click at [411, 154] on span "OptumHealth Behavioral Solution" at bounding box center [411, 155] width 105 height 7
click at [377, 118] on span "918250702" at bounding box center [376, 121] width 35 height 7
click at [382, 124] on span "918250702" at bounding box center [376, 121] width 35 height 7
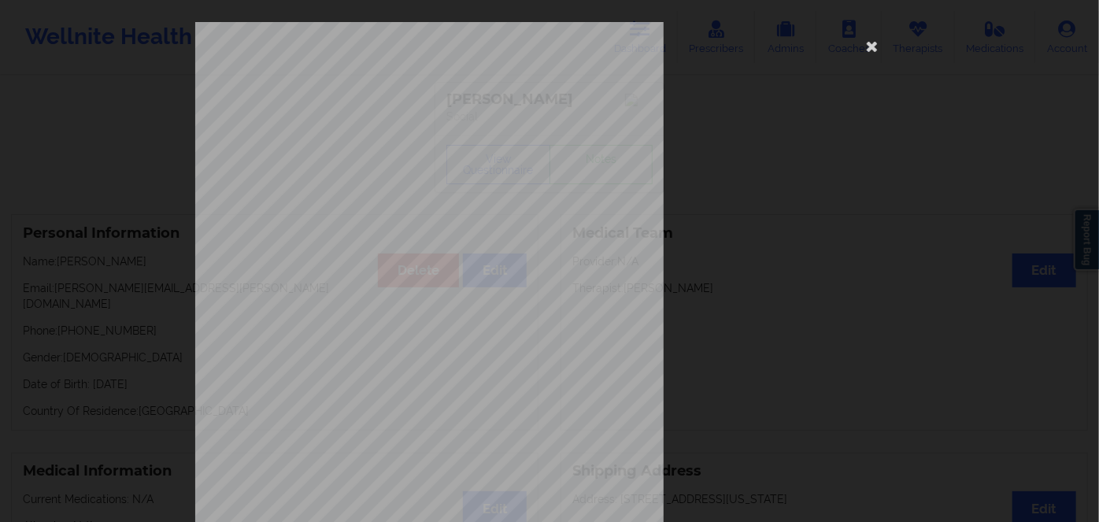
drag, startPoint x: 873, startPoint y: 46, endPoint x: 854, endPoint y: 71, distance: 30.9
click at [872, 46] on icon at bounding box center [872, 45] width 25 height 25
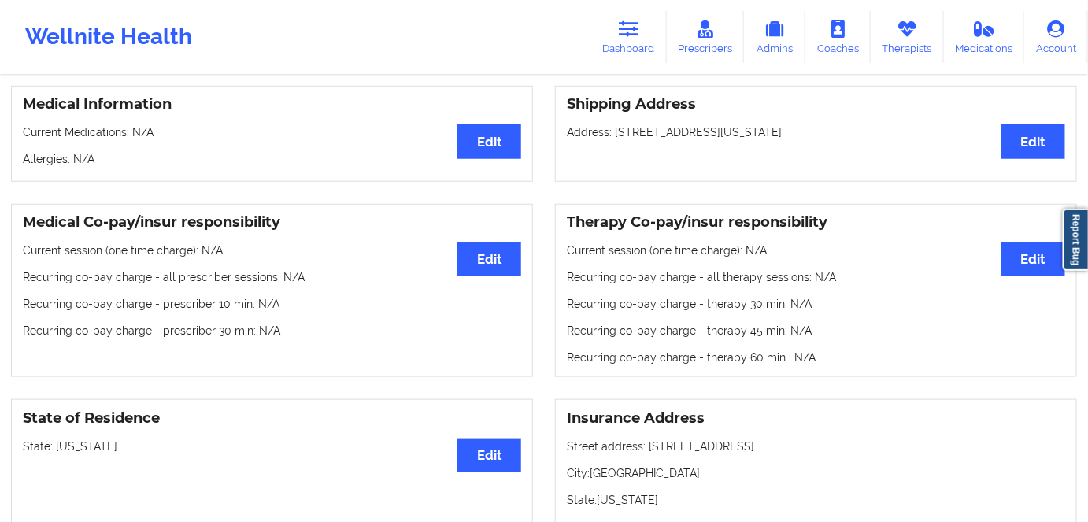
scroll to position [357, 0]
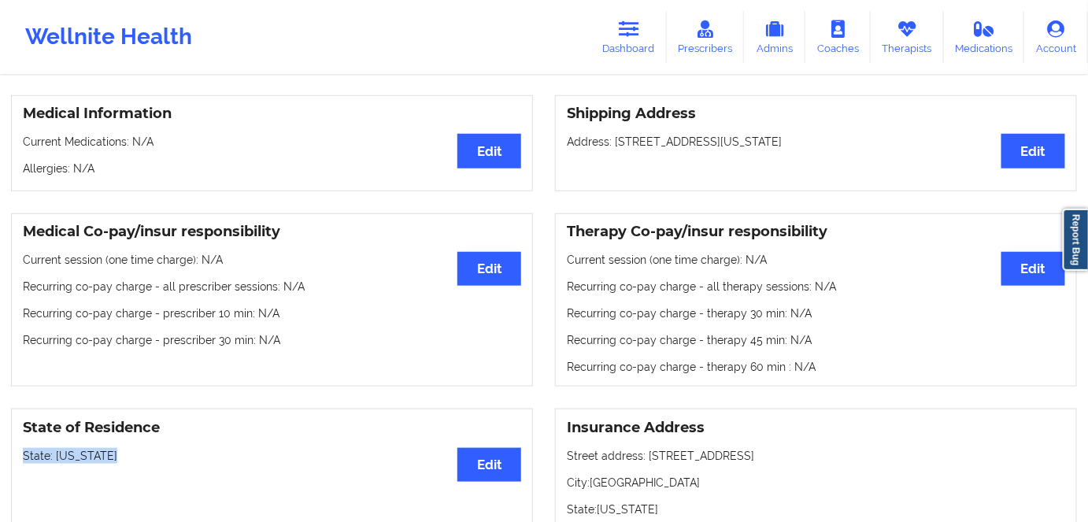
drag, startPoint x: 130, startPoint y: 441, endPoint x: 61, endPoint y: 436, distance: 69.4
click at [25, 448] on p "State: [US_STATE]" at bounding box center [272, 456] width 498 height 16
drag, startPoint x: 774, startPoint y: 131, endPoint x: 829, endPoint y: 130, distance: 55.1
click at [829, 134] on p "Address: [STREET_ADDRESS][US_STATE]" at bounding box center [816, 142] width 498 height 16
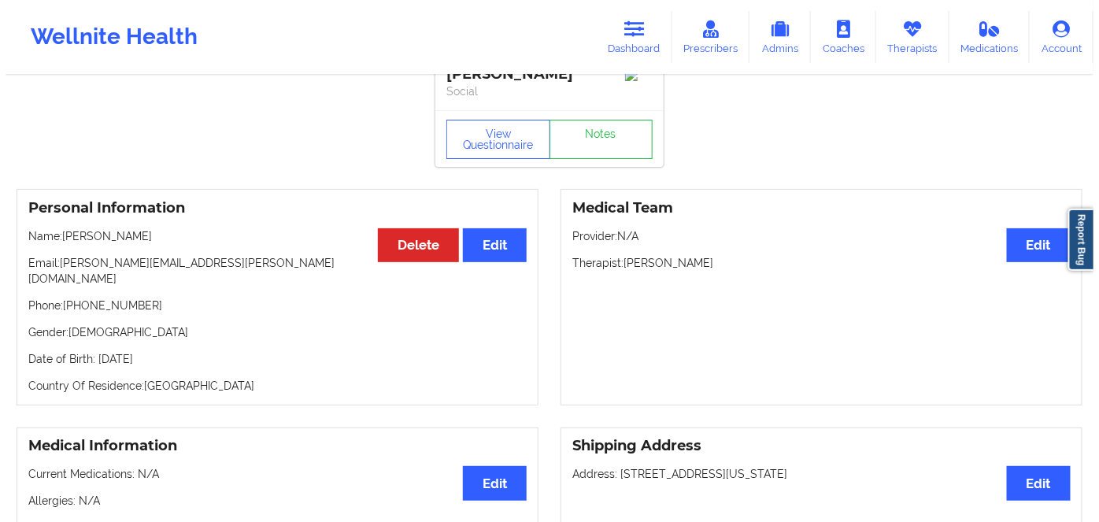
scroll to position [0, 0]
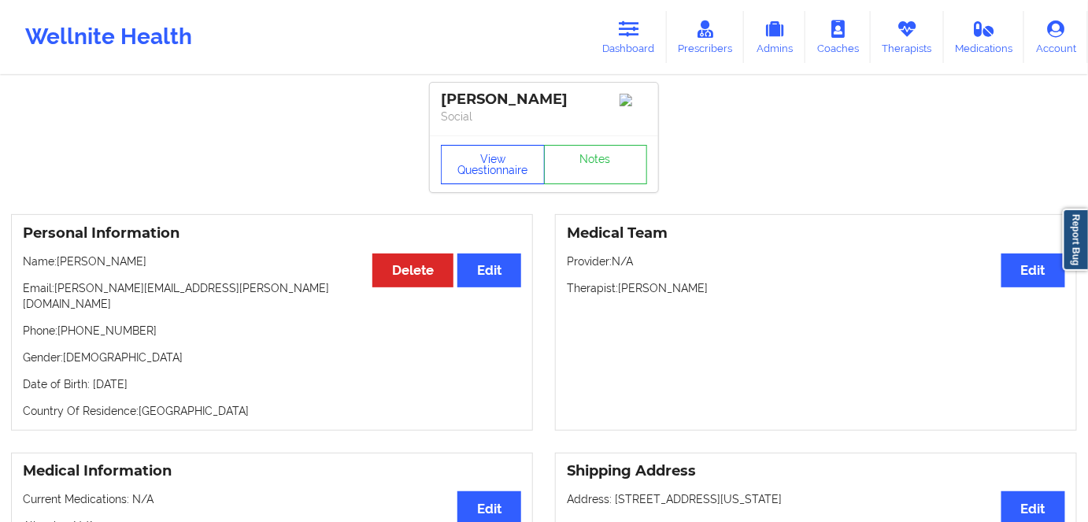
click at [486, 181] on button "View Questionnaire" at bounding box center [493, 164] width 104 height 39
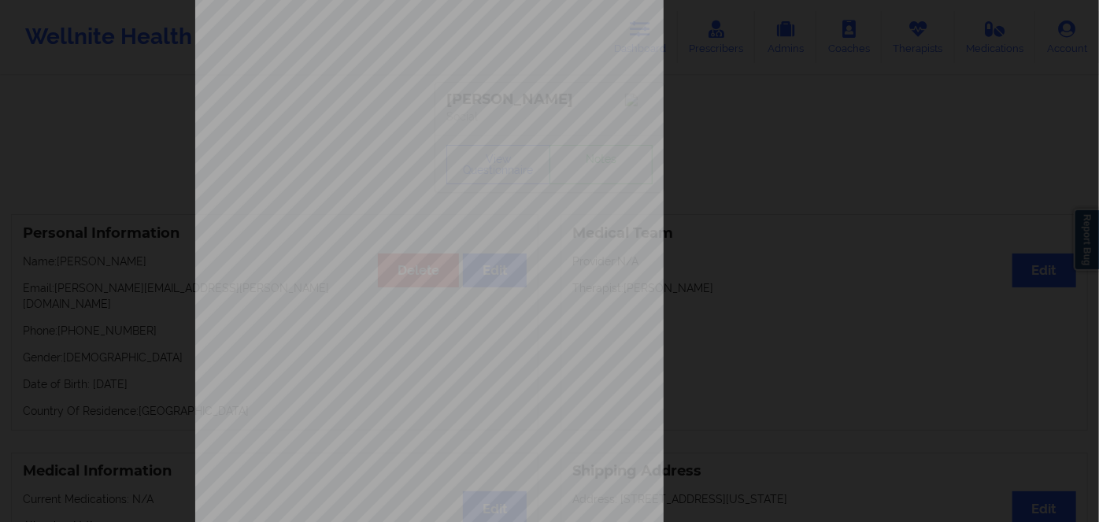
scroll to position [228, 0]
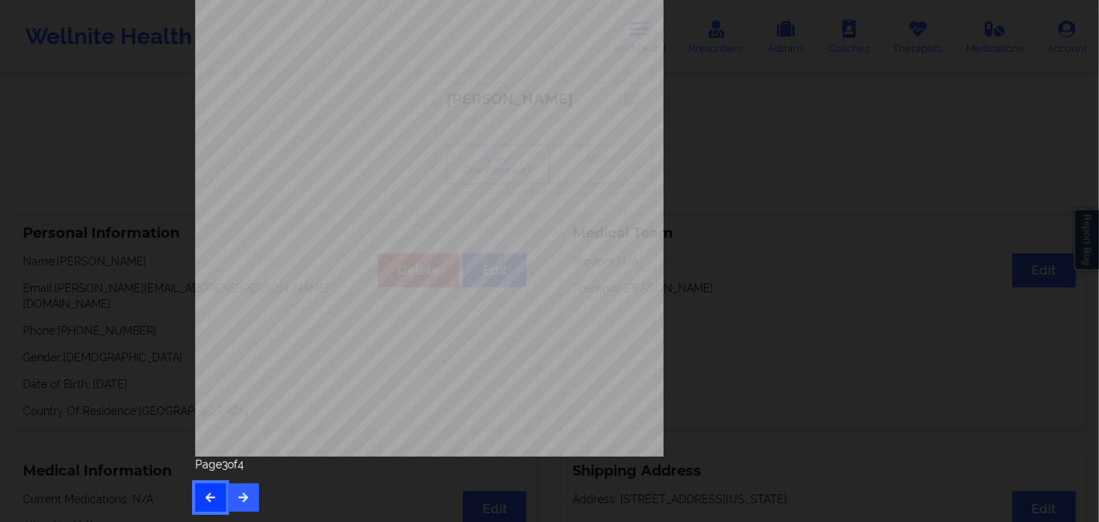
click at [216, 490] on button "button" at bounding box center [210, 497] width 31 height 28
click at [220, 490] on button "button" at bounding box center [210, 497] width 31 height 28
click at [242, 486] on button "button" at bounding box center [243, 497] width 31 height 28
drag, startPoint x: 240, startPoint y: 492, endPoint x: 253, endPoint y: 477, distance: 20.1
click at [240, 492] on icon "button" at bounding box center [243, 496] width 13 height 9
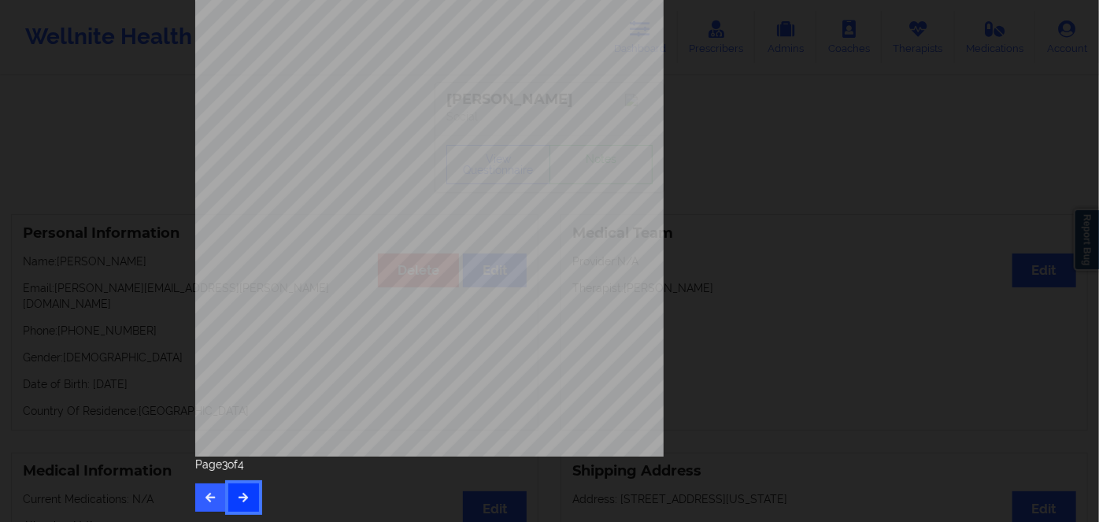
click at [244, 493] on icon "button" at bounding box center [243, 496] width 13 height 9
drag, startPoint x: 195, startPoint y: 494, endPoint x: 216, endPoint y: 468, distance: 32.5
click at [195, 493] on button "button" at bounding box center [210, 497] width 31 height 28
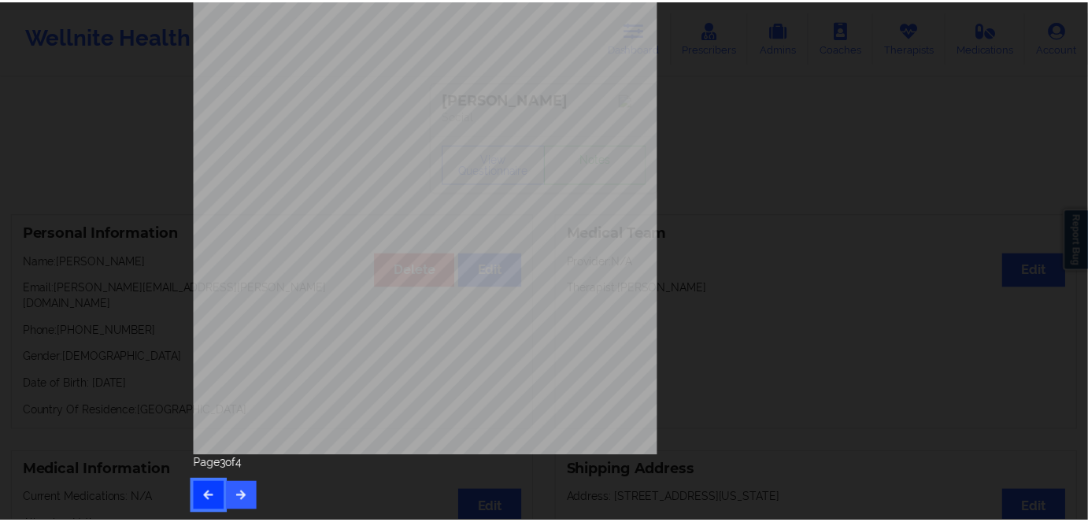
scroll to position [14, 0]
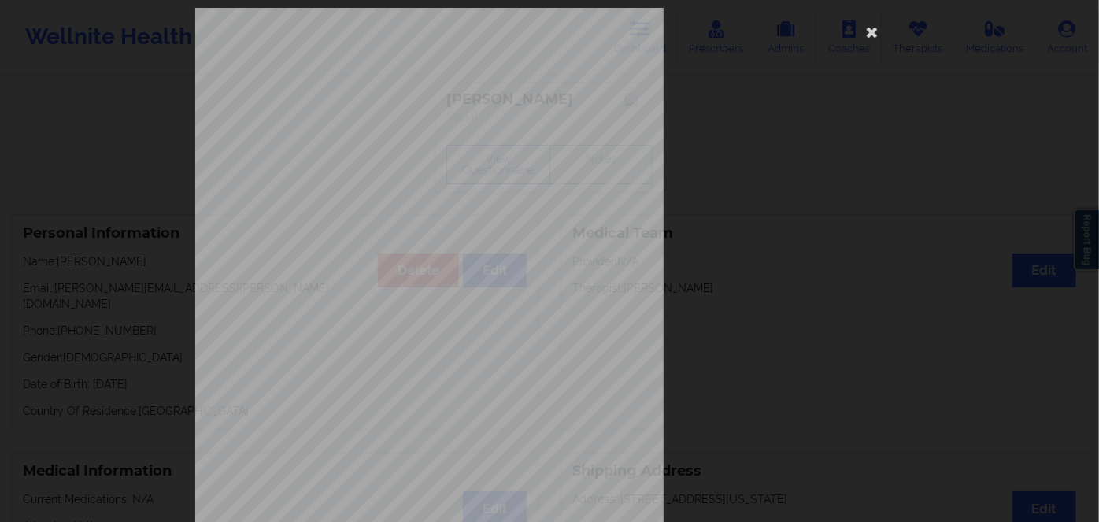
click at [397, 98] on span "Insurance Member ID for patient" at bounding box center [416, 97] width 119 height 9
click at [390, 107] on div "commercial Insurance Member ID for patient 918250702 Insurance company name det…" at bounding box center [549, 339] width 708 height 663
click at [390, 104] on span "918250702" at bounding box center [376, 107] width 35 height 7
click at [380, 107] on span "918250702" at bounding box center [376, 107] width 35 height 7
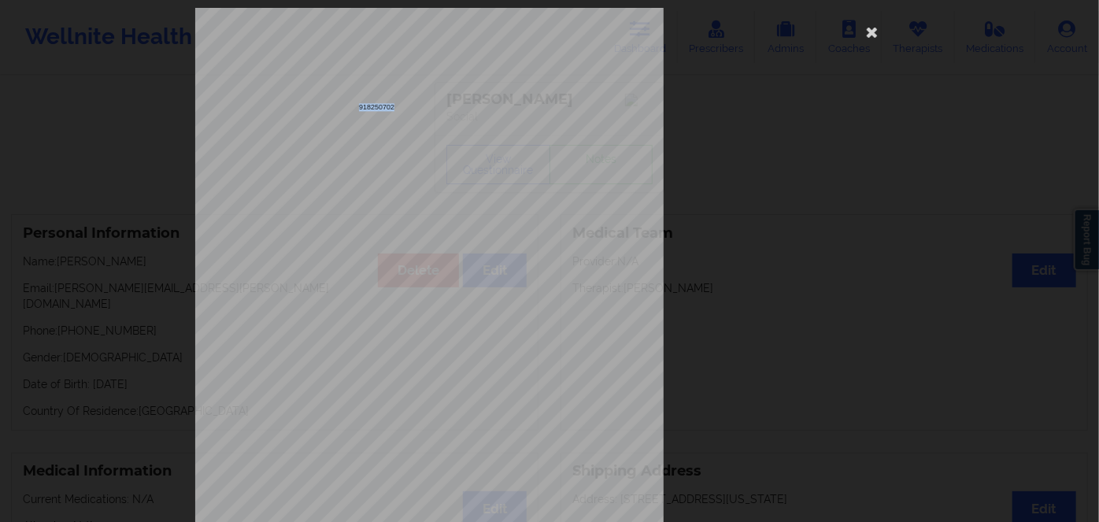
click at [379, 107] on span "918250702" at bounding box center [376, 107] width 35 height 7
click at [868, 30] on icon at bounding box center [872, 31] width 25 height 25
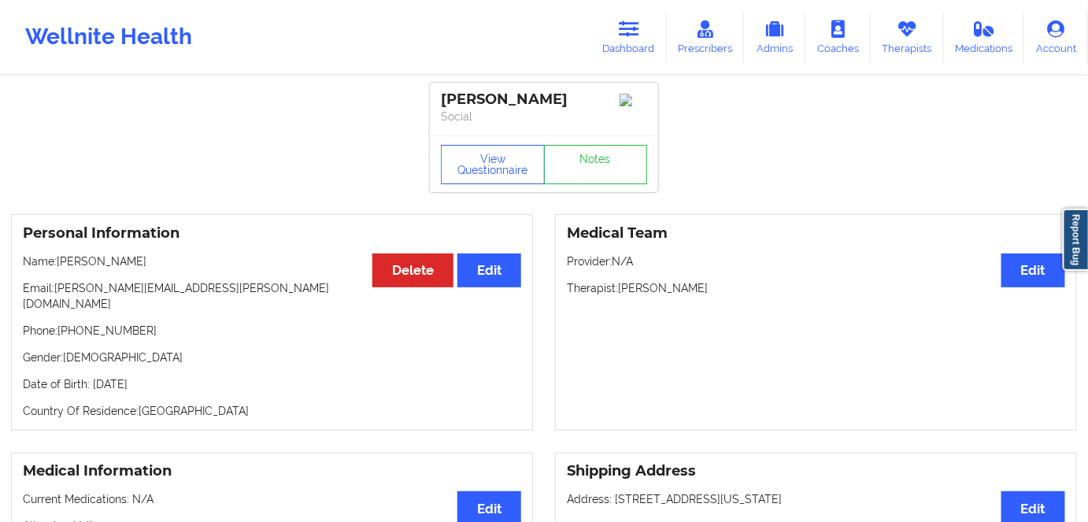
click at [202, 376] on p "Date of Birth: [DEMOGRAPHIC_DATA]" at bounding box center [272, 384] width 498 height 16
drag, startPoint x: 128, startPoint y: 258, endPoint x: 61, endPoint y: 262, distance: 67.0
click at [61, 262] on div "Personal Information Edit Delete Name: [PERSON_NAME] Email: [PERSON_NAME][EMAIL…" at bounding box center [272, 322] width 522 height 216
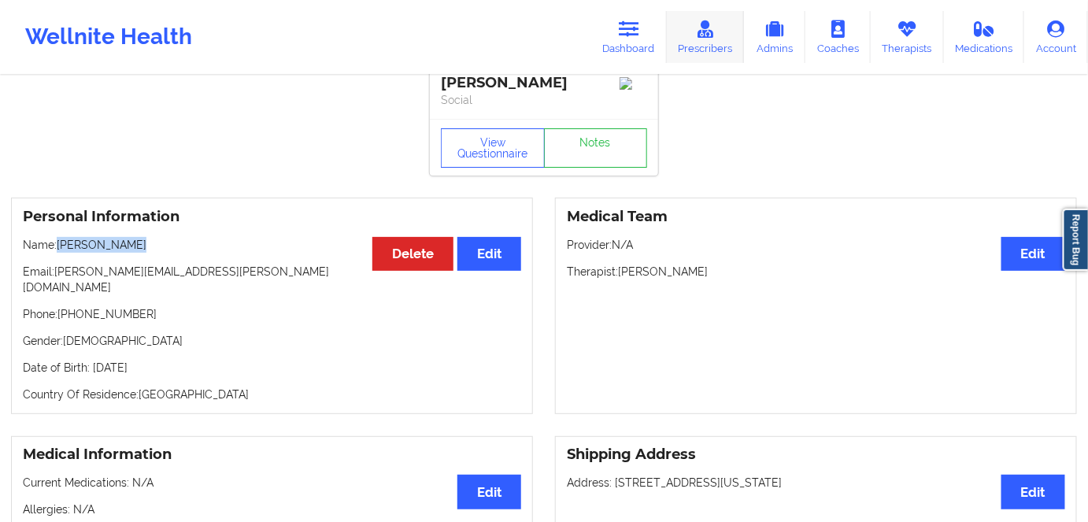
scroll to position [0, 0]
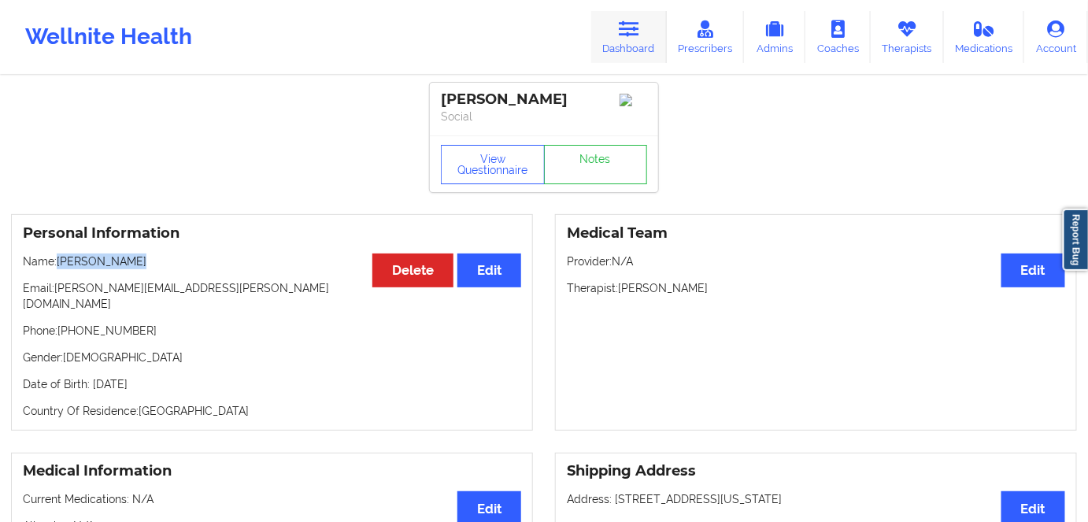
click at [621, 35] on link "Dashboard" at bounding box center [629, 37] width 76 height 52
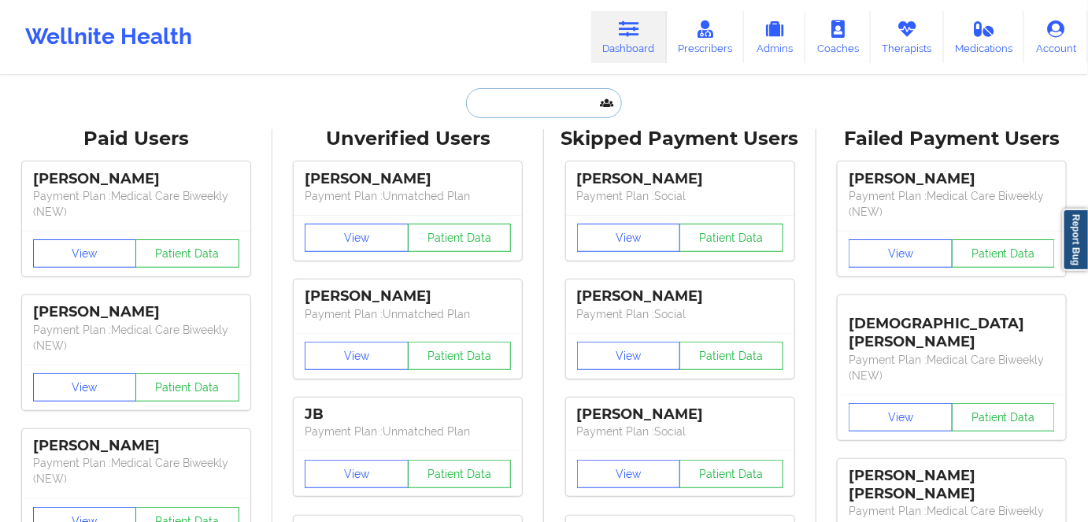
click at [539, 105] on input "text" at bounding box center [544, 103] width 156 height 30
paste input "[PERSON_NAME]"
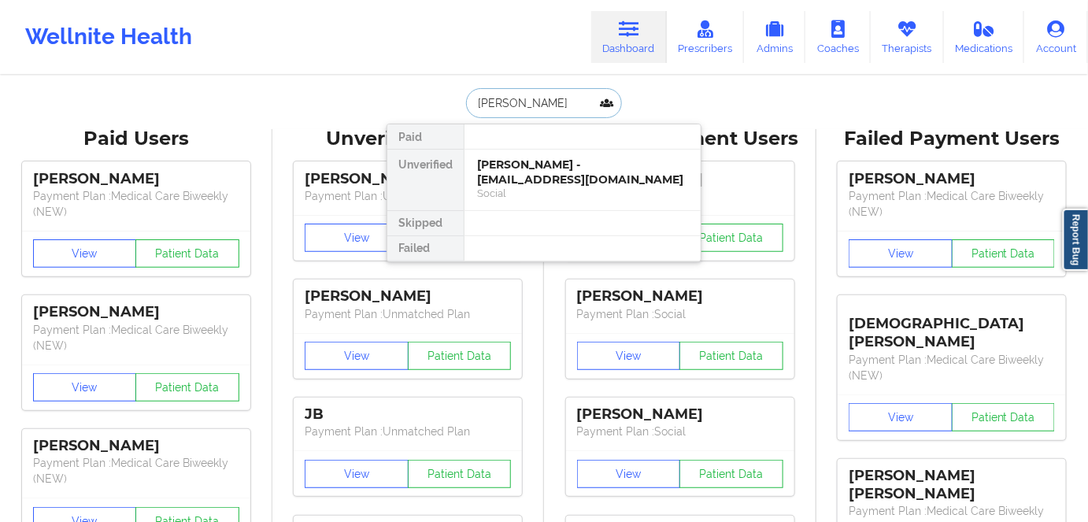
type input "[PERSON_NAME]"
click at [559, 124] on div at bounding box center [582, 136] width 237 height 25
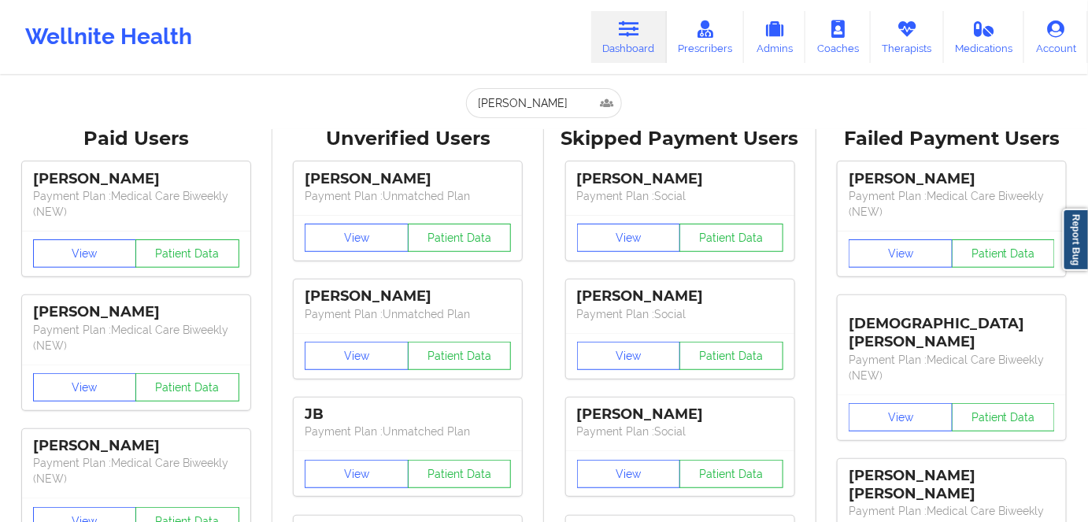
click at [552, 172] on div "[PERSON_NAME] Payment Plan : Social View Patient Data [PERSON_NAME] Payment Pla…" at bounding box center [679, 506] width 261 height 708
click at [567, 101] on input "[PERSON_NAME]" at bounding box center [544, 103] width 156 height 30
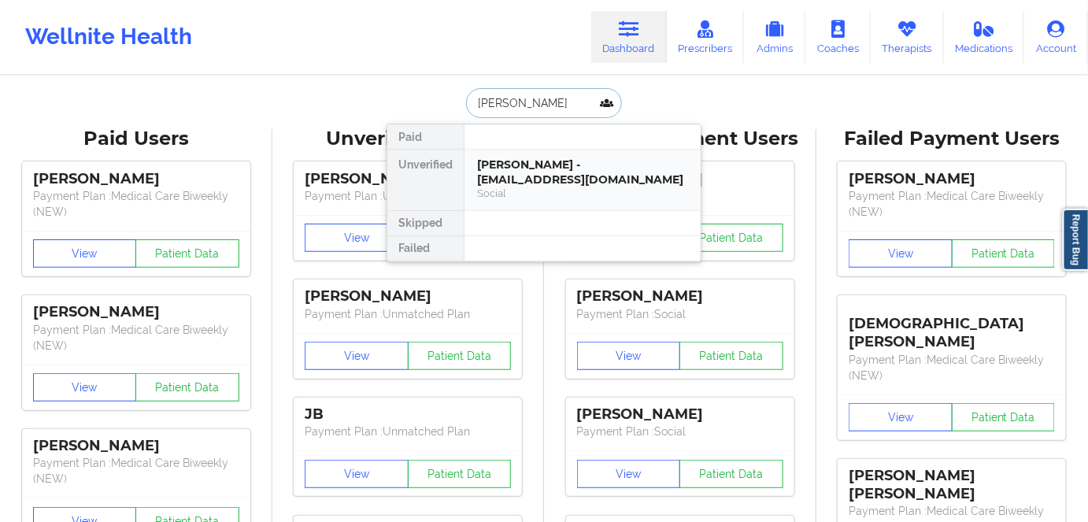
click at [543, 206] on div "[PERSON_NAME] - [EMAIL_ADDRESS][DOMAIN_NAME] Social" at bounding box center [582, 180] width 236 height 61
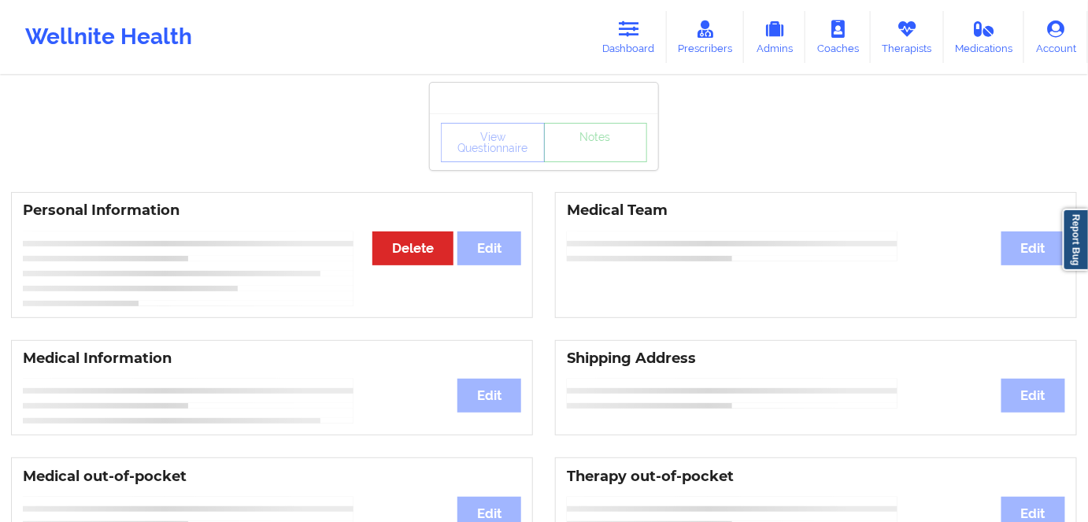
click at [556, 188] on div "Personal Information Edit Delete Medical Team Edit" at bounding box center [544, 255] width 1088 height 148
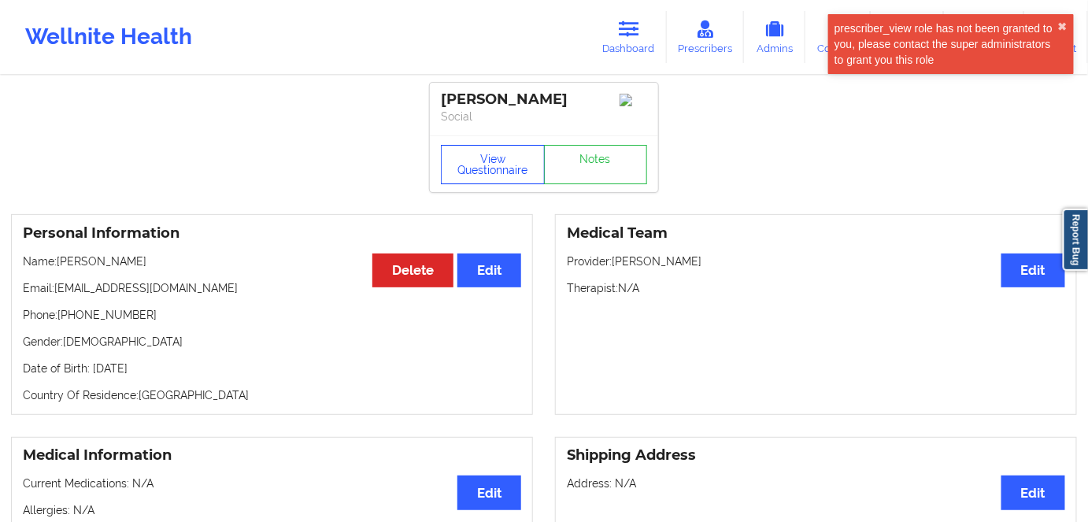
drag, startPoint x: 499, startPoint y: 183, endPoint x: 499, endPoint y: 166, distance: 16.5
click at [499, 182] on button "View Questionnaire" at bounding box center [493, 164] width 104 height 39
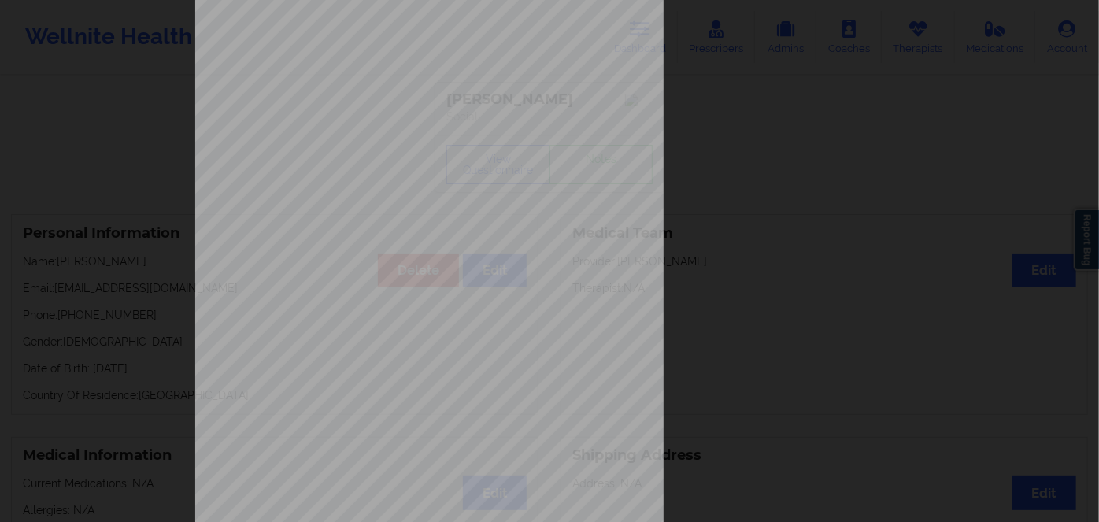
scroll to position [228, 0]
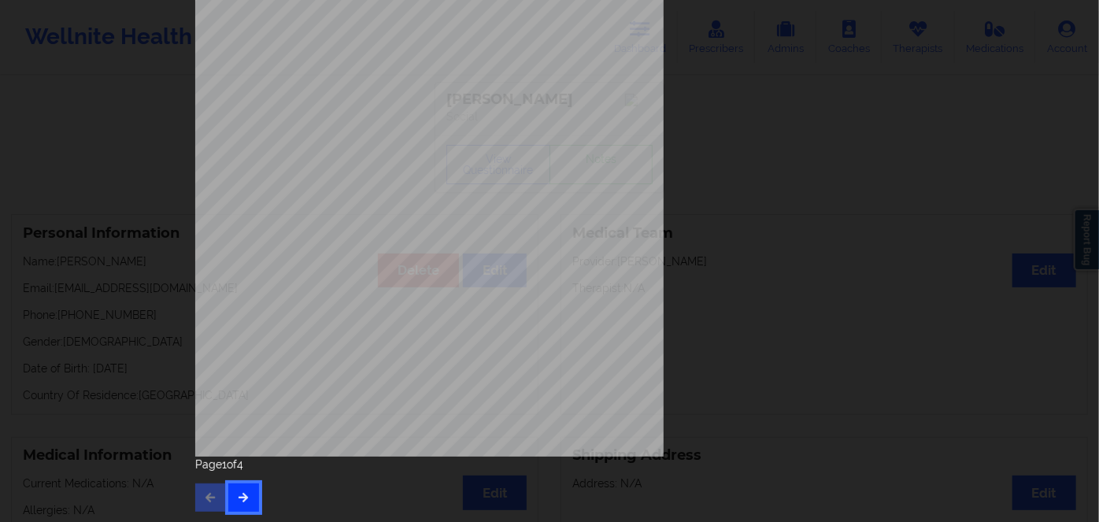
drag, startPoint x: 241, startPoint y: 487, endPoint x: 254, endPoint y: 486, distance: 13.4
click at [246, 487] on button "button" at bounding box center [243, 497] width 31 height 28
click at [247, 496] on button "button" at bounding box center [243, 497] width 31 height 28
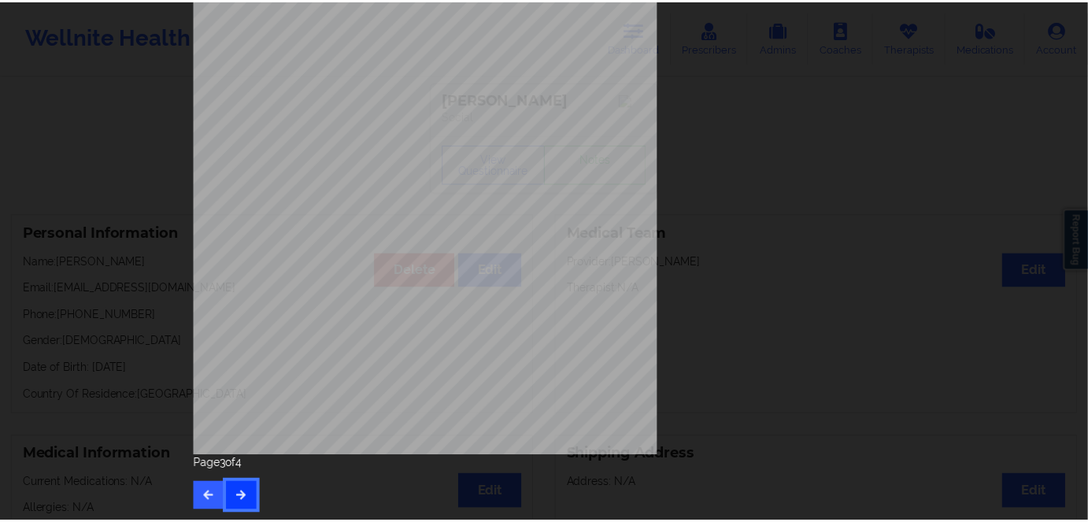
scroll to position [0, 0]
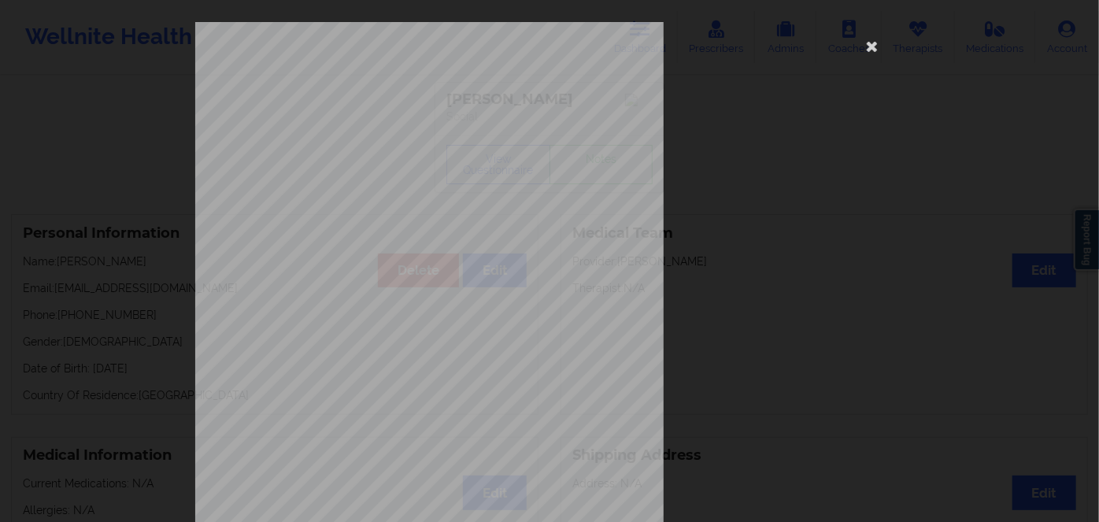
click at [377, 121] on span "RCI674W24394" at bounding box center [384, 121] width 50 height 7
click at [869, 43] on icon at bounding box center [872, 45] width 25 height 25
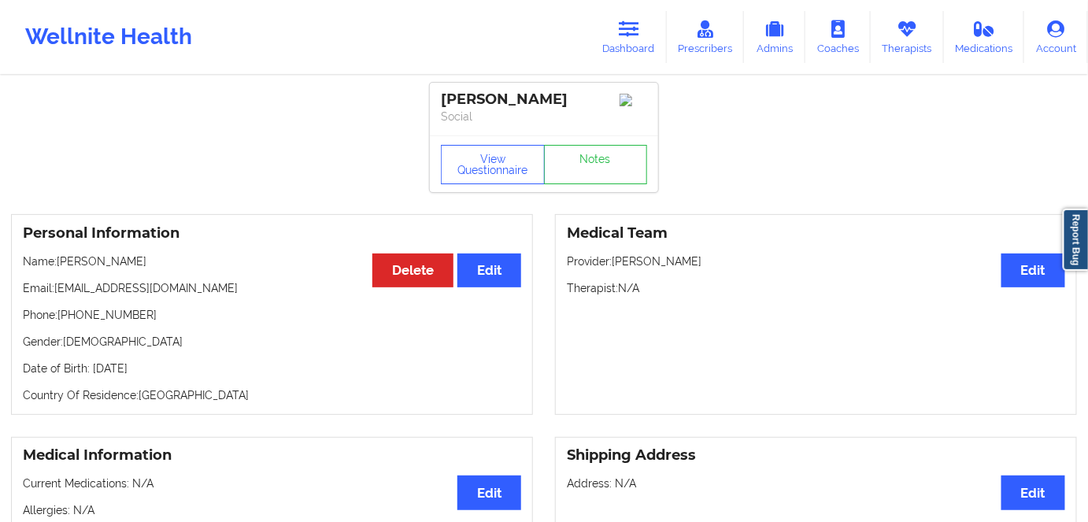
click at [161, 368] on p "Date of Birth: [DEMOGRAPHIC_DATA]" at bounding box center [272, 369] width 498 height 16
drag, startPoint x: 161, startPoint y: 368, endPoint x: 203, endPoint y: 374, distance: 42.9
click at [161, 368] on p "Date of Birth: [DEMOGRAPHIC_DATA]" at bounding box center [272, 369] width 498 height 16
drag, startPoint x: 151, startPoint y: 264, endPoint x: 61, endPoint y: 268, distance: 90.6
click at [61, 268] on p "Name: [PERSON_NAME]" at bounding box center [272, 261] width 498 height 16
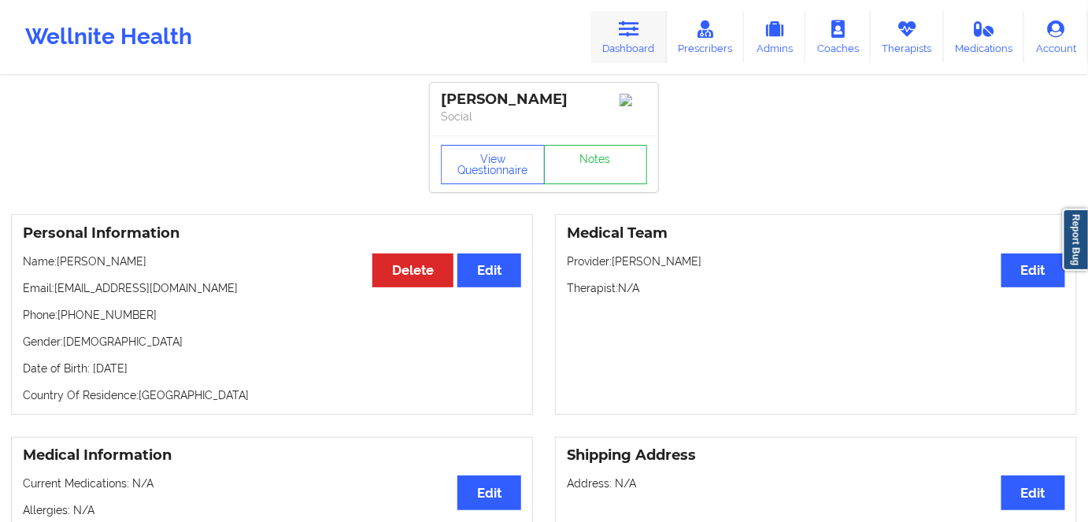
click at [620, 40] on link "Dashboard" at bounding box center [629, 37] width 76 height 52
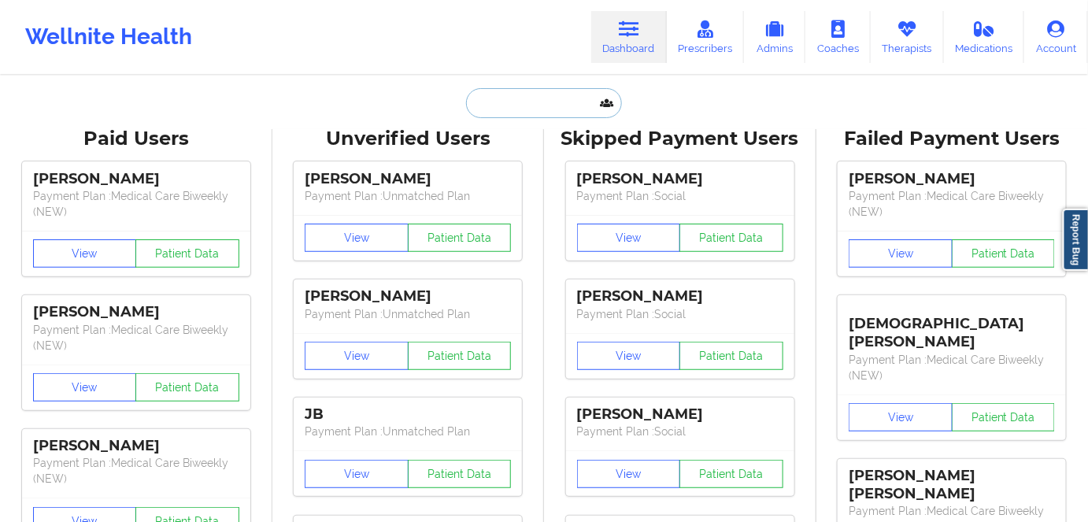
click at [541, 101] on input "text" at bounding box center [544, 103] width 156 height 30
paste input "[PERSON_NAME]"
type input "[PERSON_NAME]"
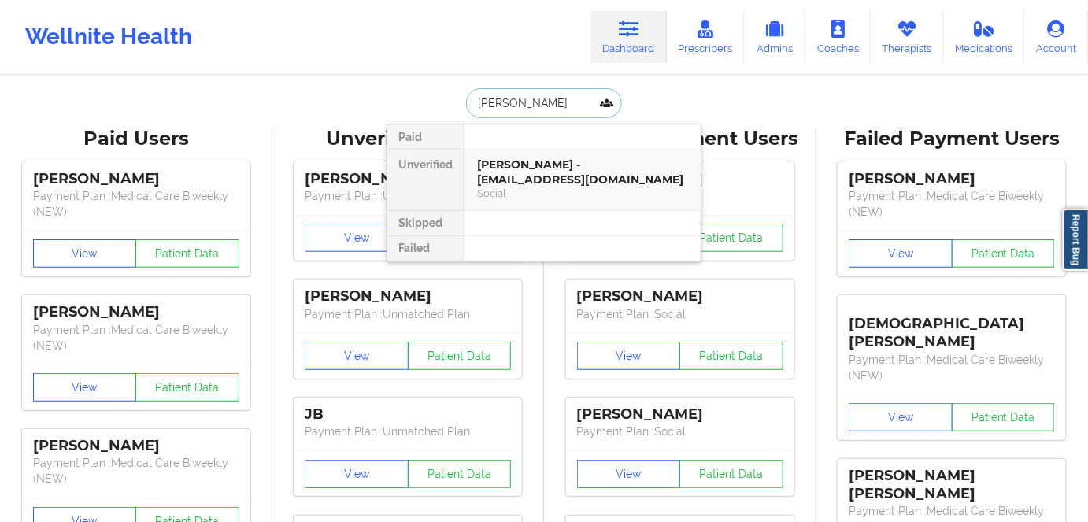
click at [575, 180] on div "[PERSON_NAME] - [EMAIL_ADDRESS][DOMAIN_NAME]" at bounding box center [582, 171] width 211 height 29
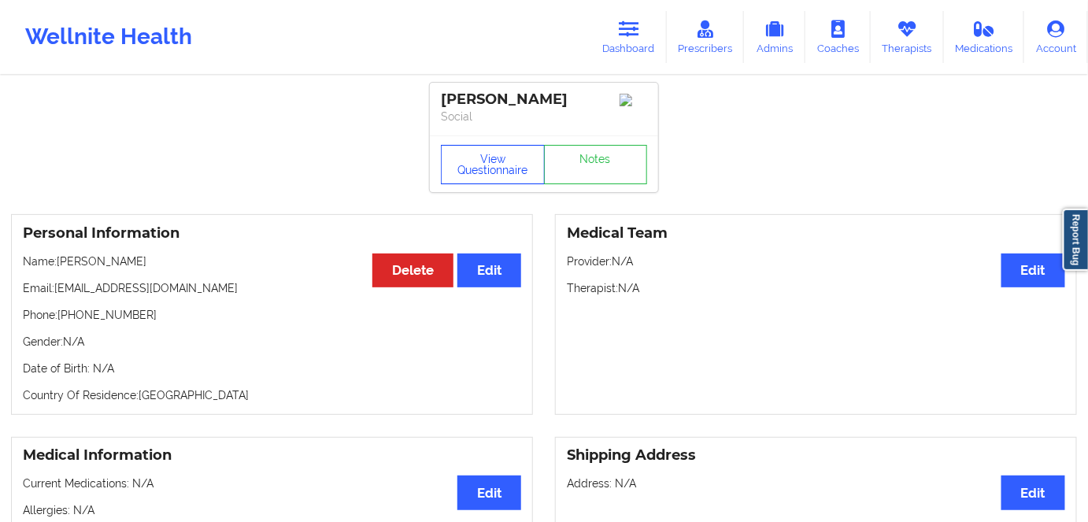
drag, startPoint x: 493, startPoint y: 154, endPoint x: 433, endPoint y: 4, distance: 161.8
click at [491, 153] on button "View Questionnaire" at bounding box center [493, 164] width 104 height 39
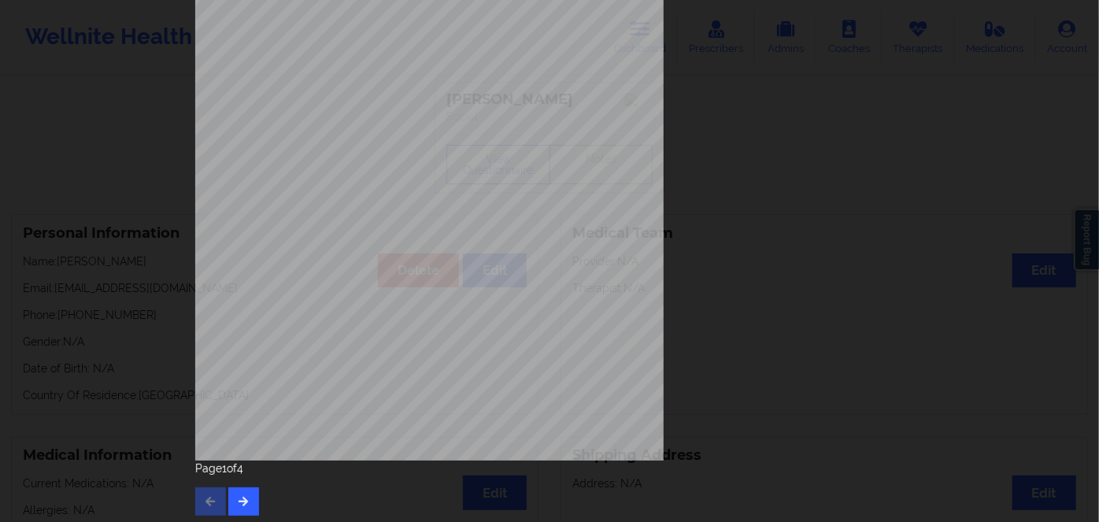
scroll to position [228, 0]
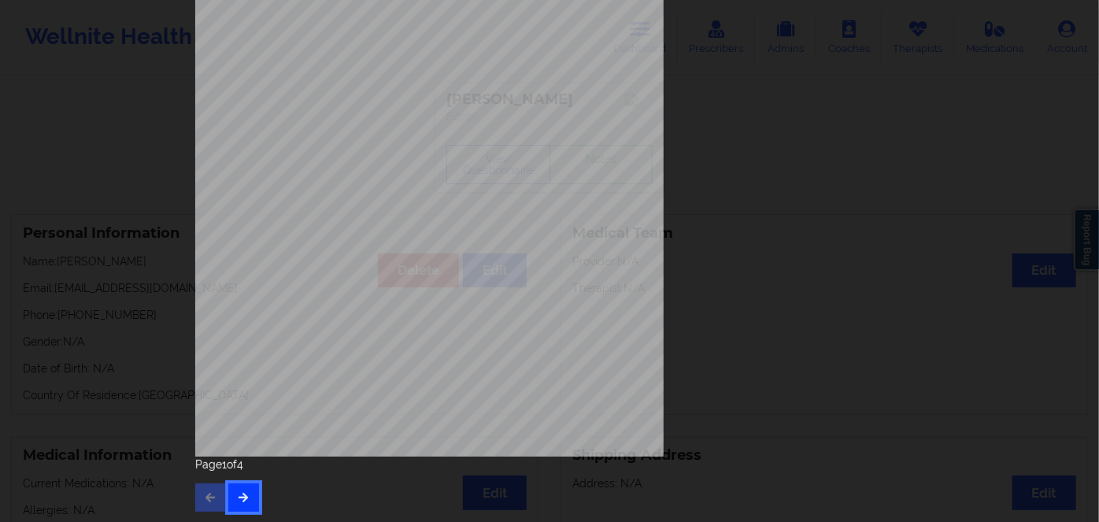
drag, startPoint x: 239, startPoint y: 491, endPoint x: 238, endPoint y: 483, distance: 7.9
click at [239, 492] on icon "button" at bounding box center [243, 496] width 13 height 9
click at [246, 479] on div "Page 2 of 4" at bounding box center [549, 484] width 708 height 55
click at [252, 501] on button "button" at bounding box center [243, 497] width 31 height 28
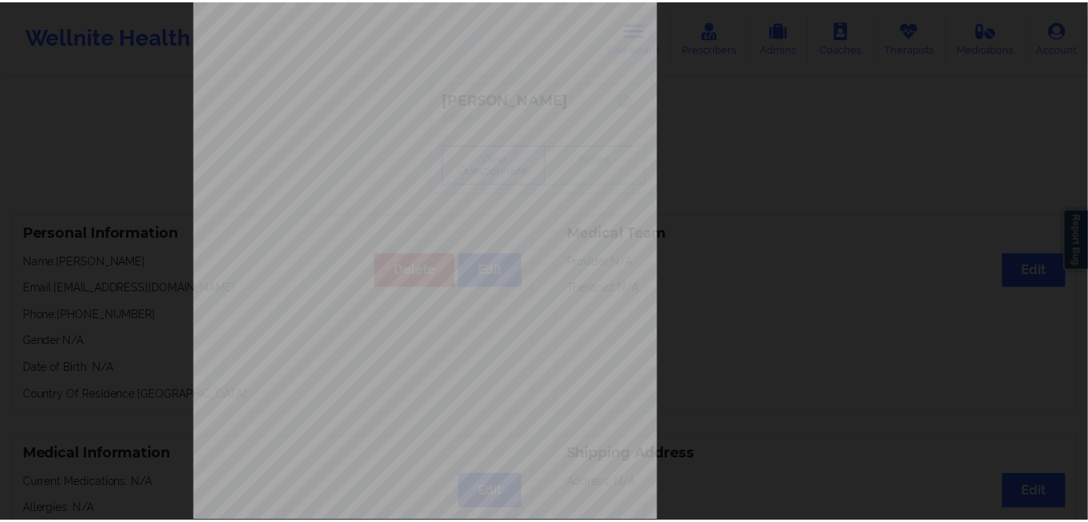
scroll to position [0, 0]
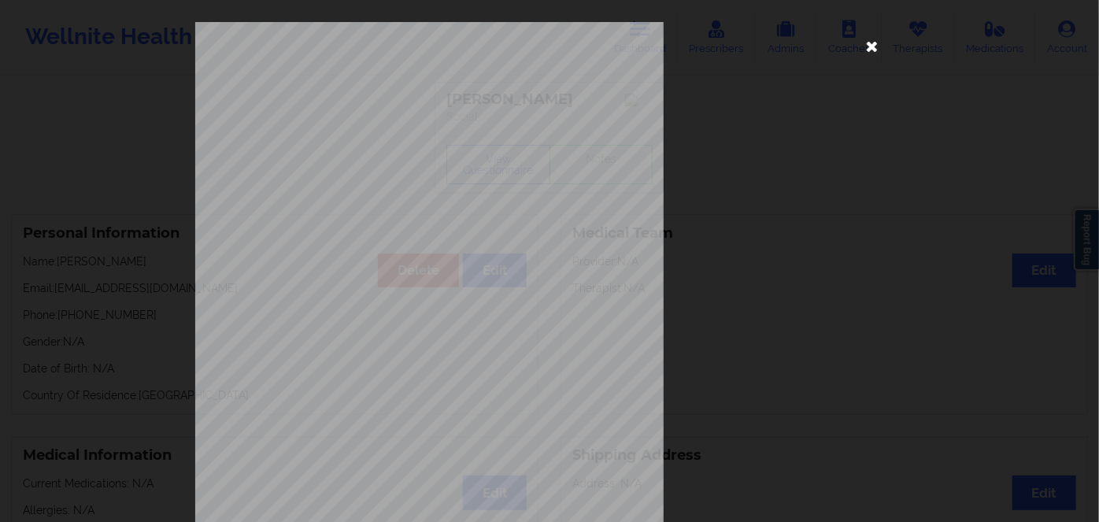
click at [870, 45] on icon at bounding box center [872, 45] width 25 height 25
